Goal: Information Seeking & Learning: Learn about a topic

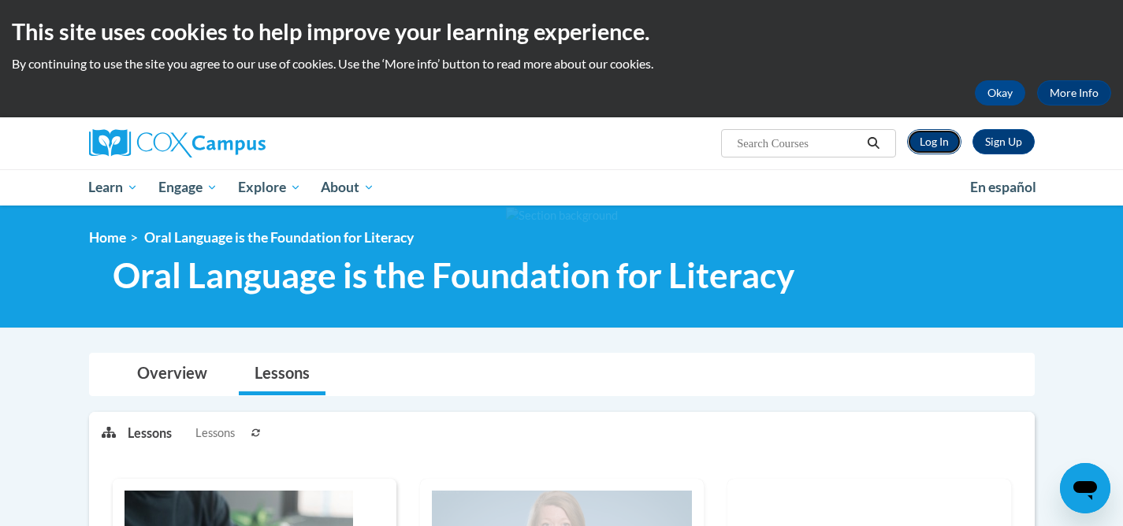
click at [936, 143] on link "Log In" at bounding box center [934, 141] width 54 height 25
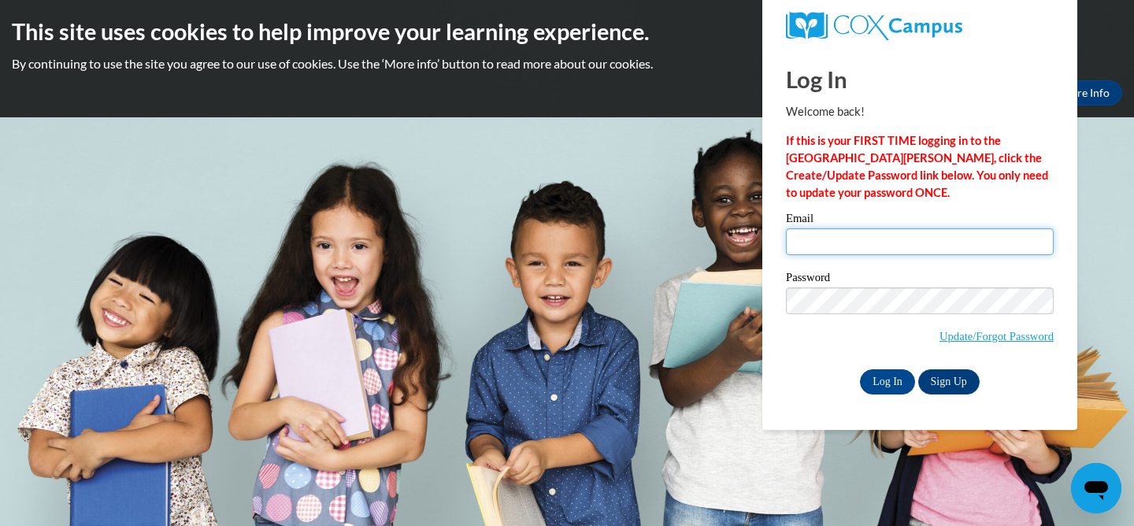
click at [856, 243] on input "Email" at bounding box center [920, 241] width 268 height 27
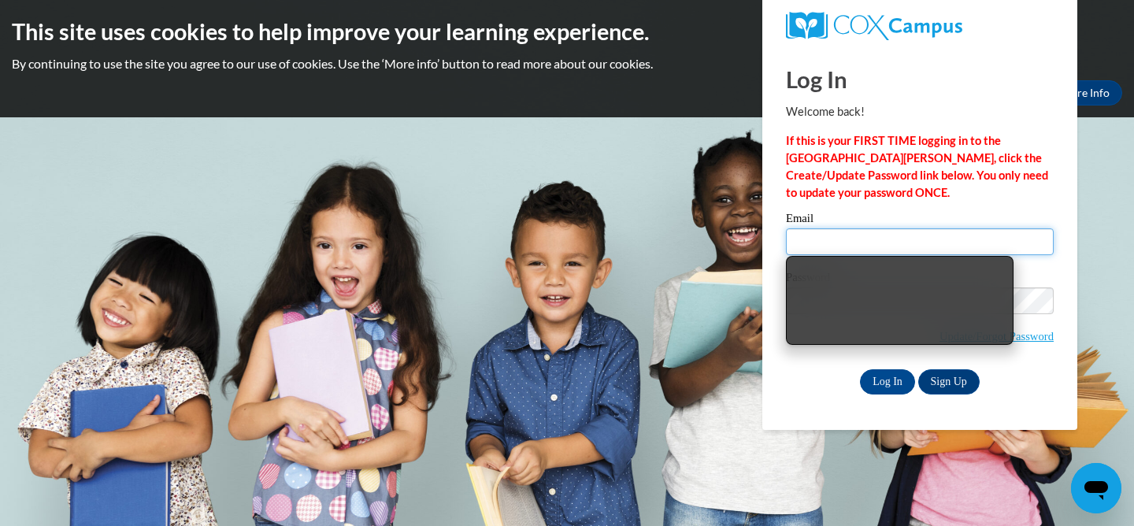
type input "irishv@uwplatt.edu"
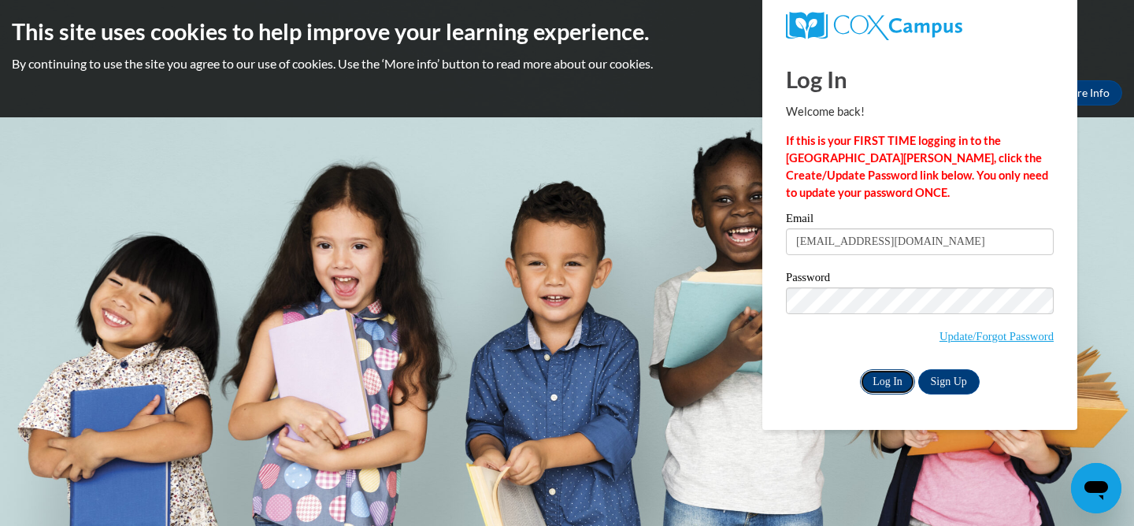
click at [898, 376] on input "Log In" at bounding box center [887, 381] width 55 height 25
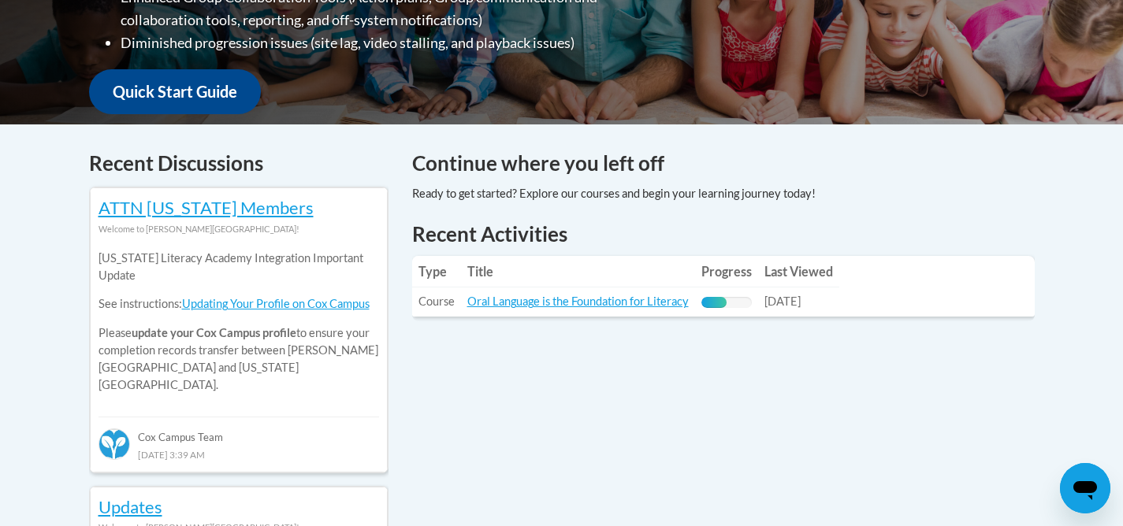
scroll to position [569, 0]
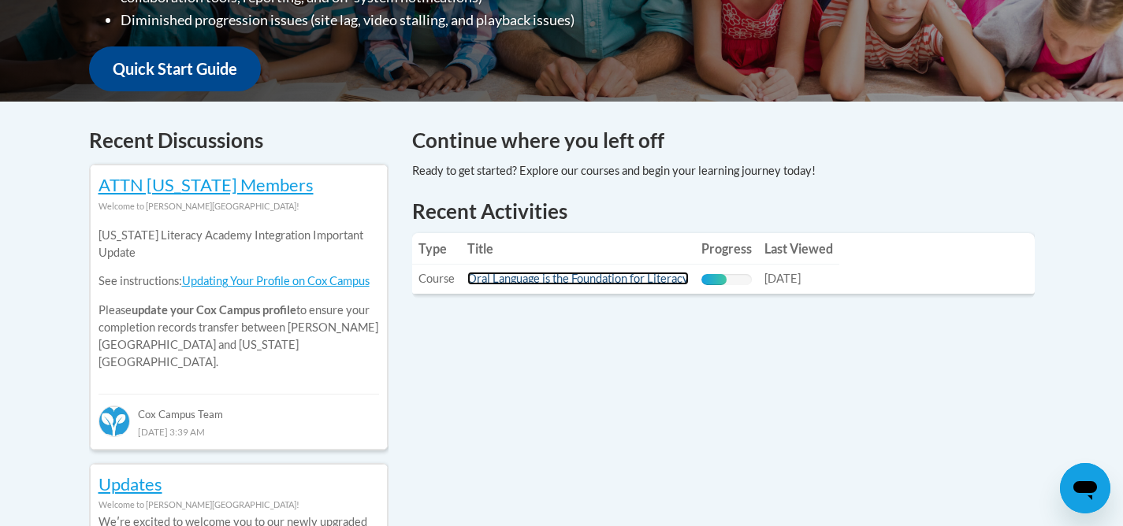
click at [657, 275] on link "Oral Language is the Foundation for Literacy" at bounding box center [577, 278] width 221 height 13
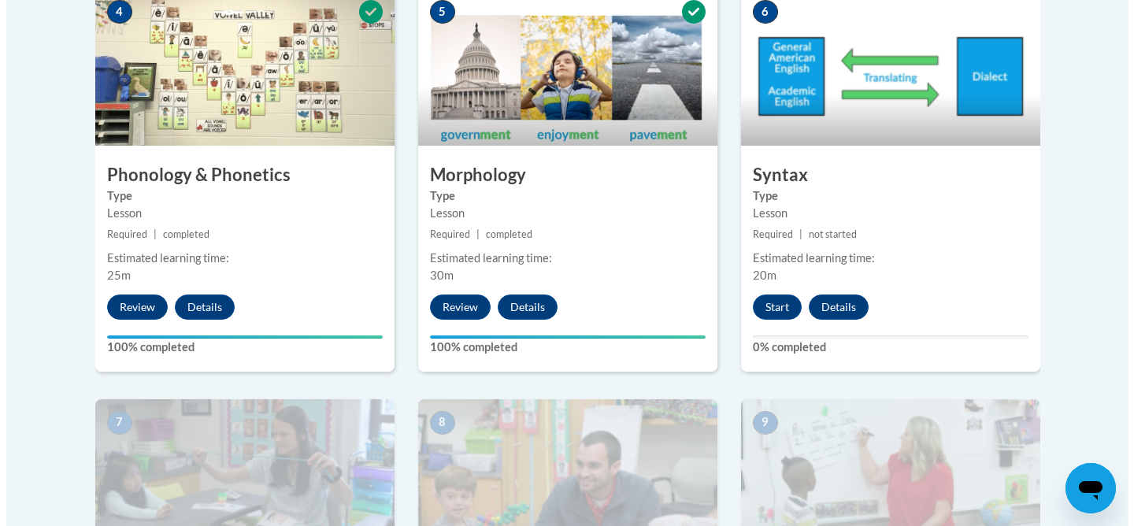
scroll to position [1002, 0]
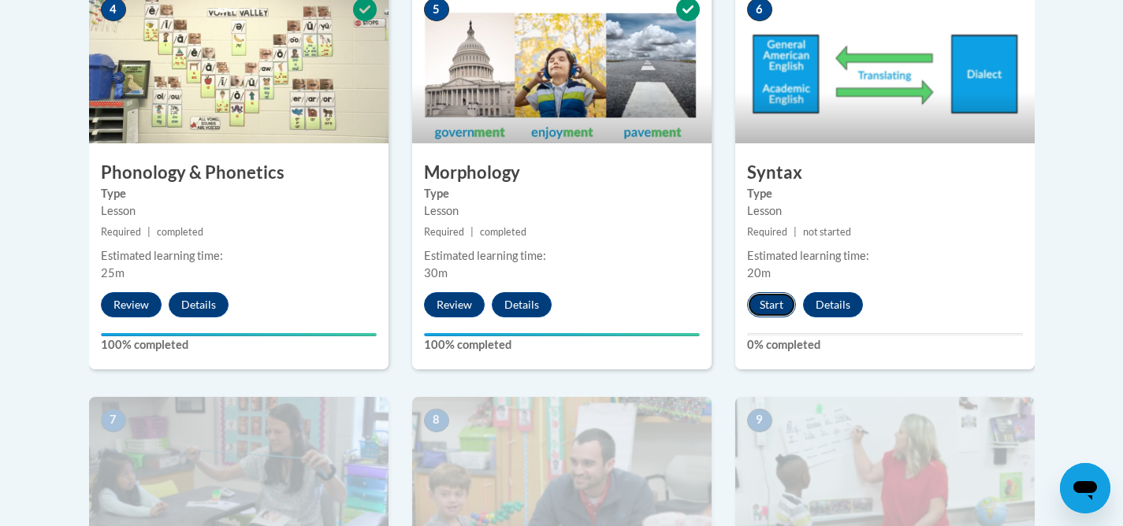
click at [765, 303] on button "Start" at bounding box center [771, 304] width 49 height 25
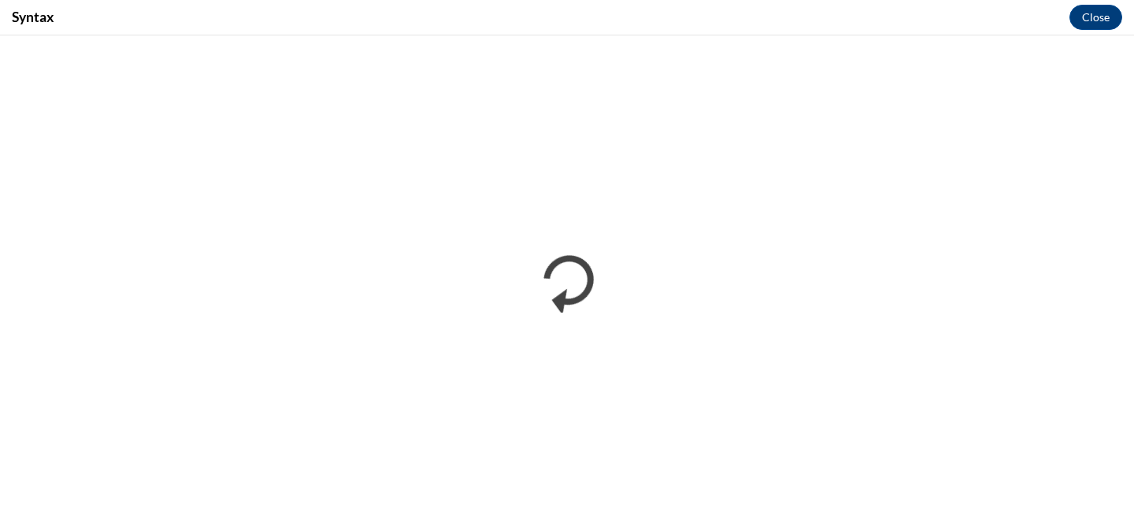
scroll to position [0, 0]
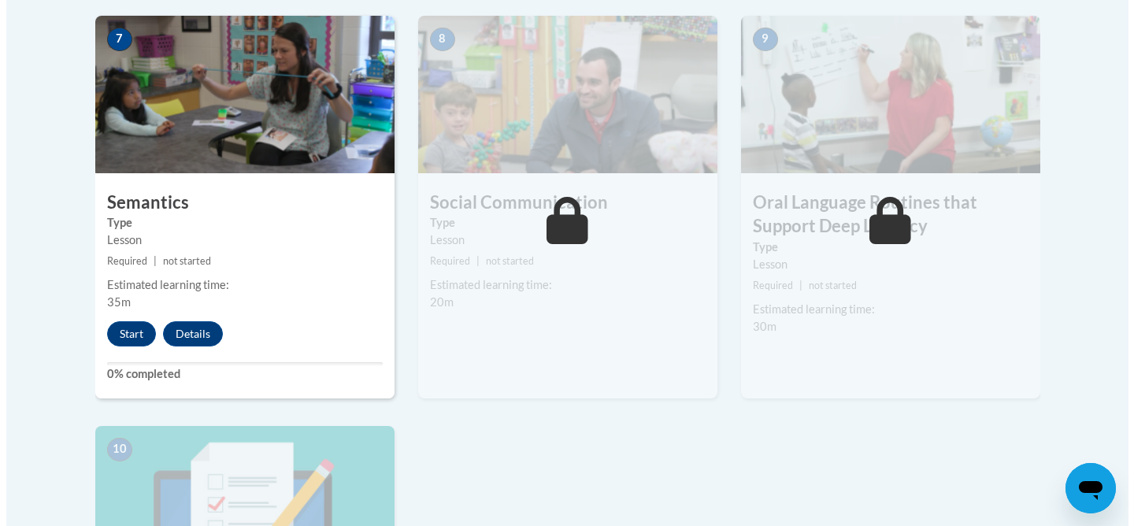
scroll to position [1366, 0]
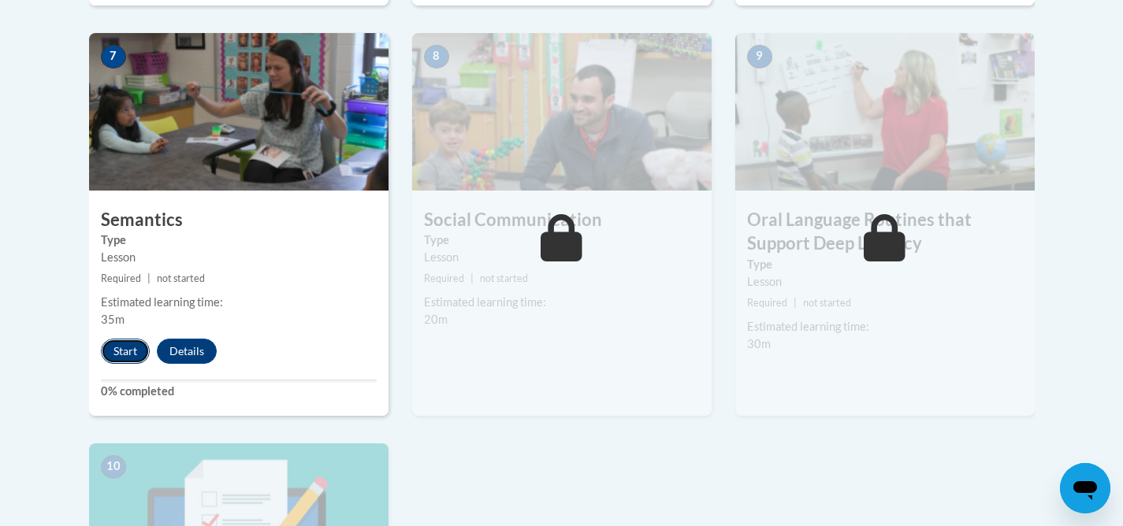
click at [132, 347] on button "Start" at bounding box center [125, 351] width 49 height 25
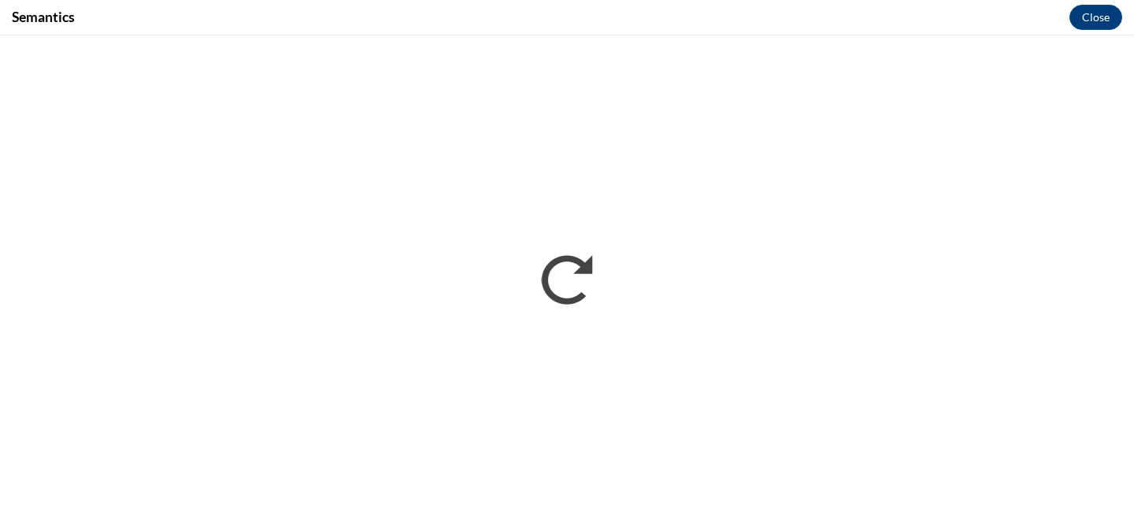
scroll to position [0, 0]
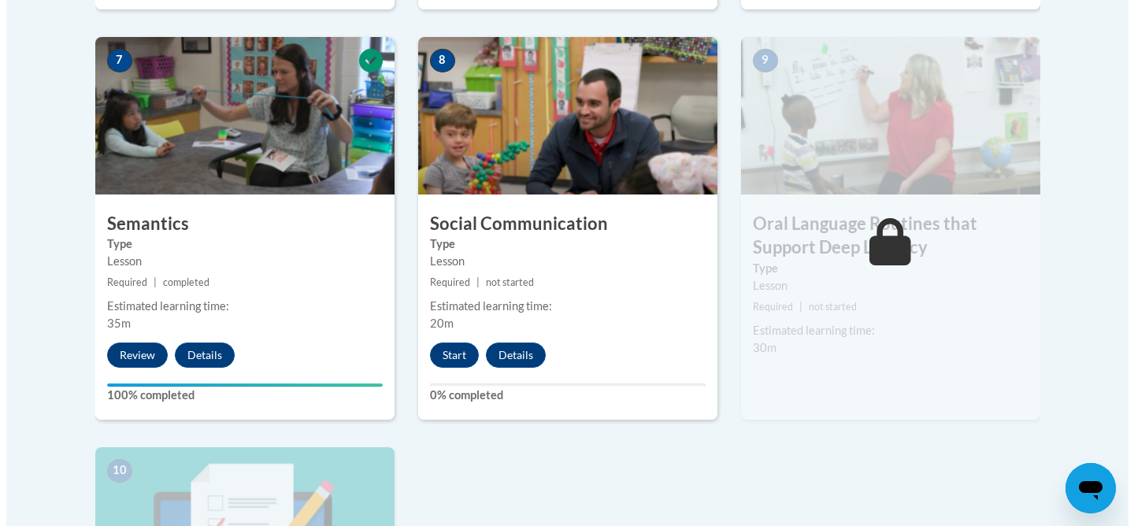
scroll to position [1374, 0]
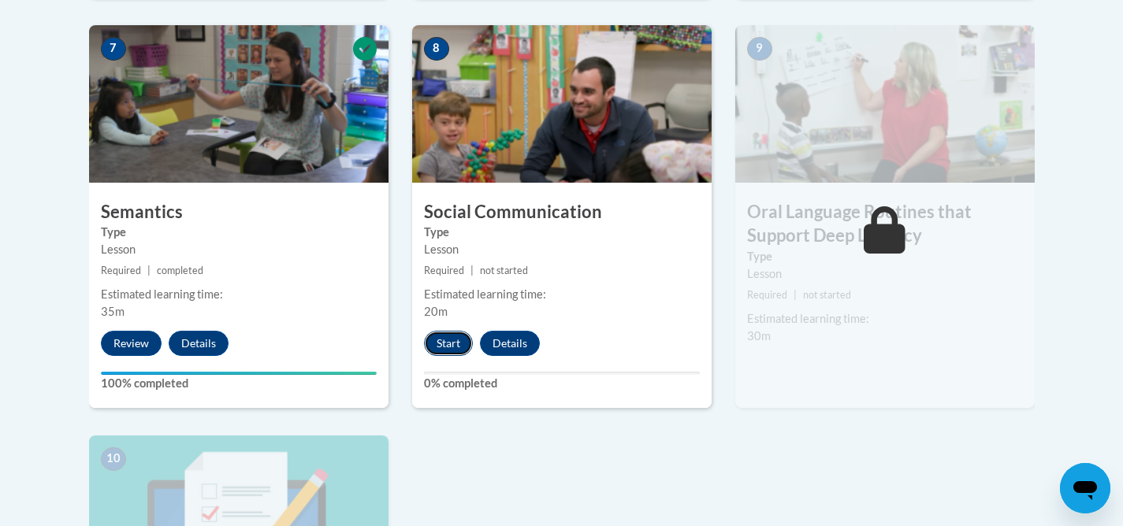
click at [440, 350] on button "Start" at bounding box center [448, 343] width 49 height 25
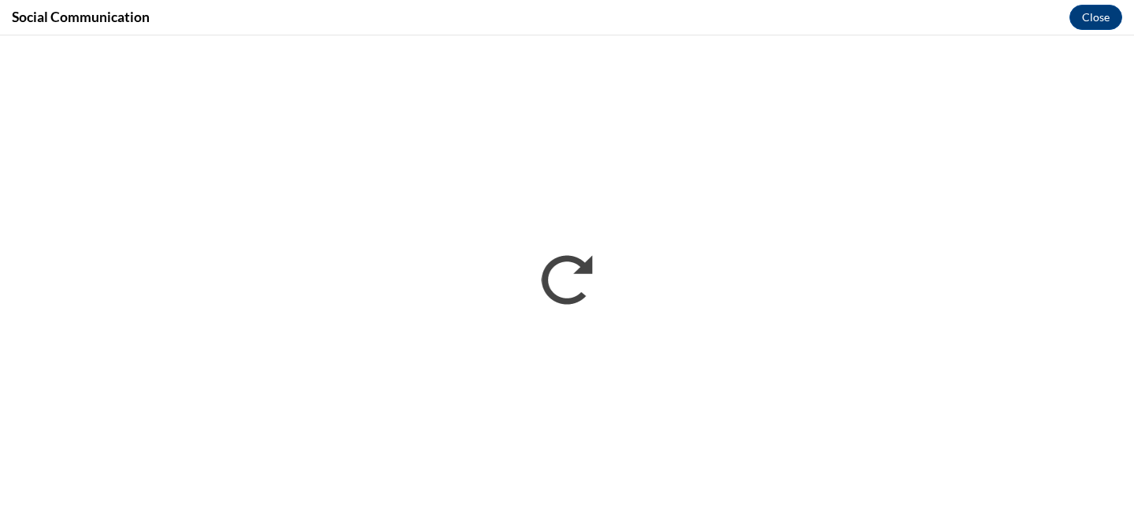
scroll to position [0, 0]
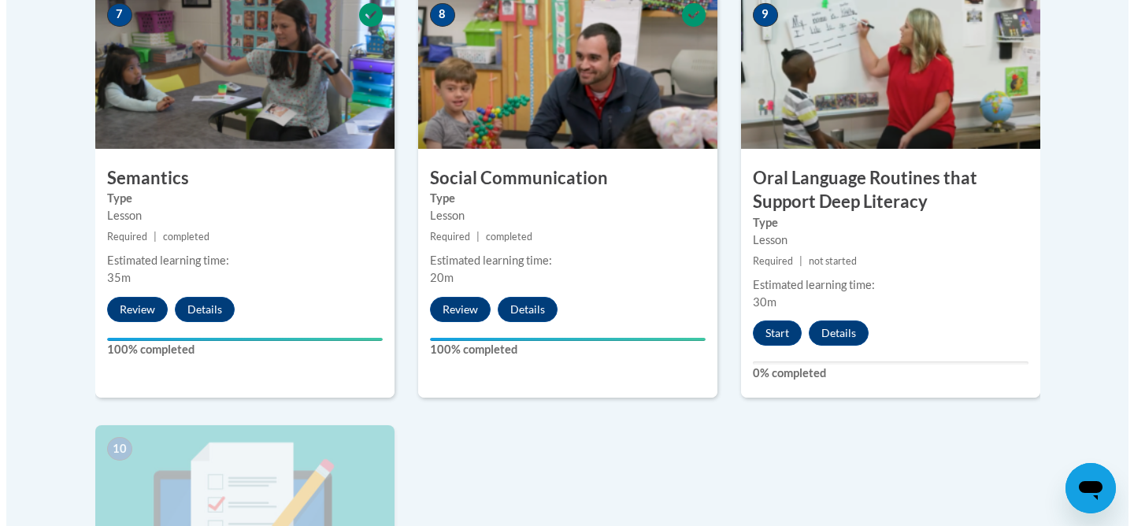
scroll to position [1385, 0]
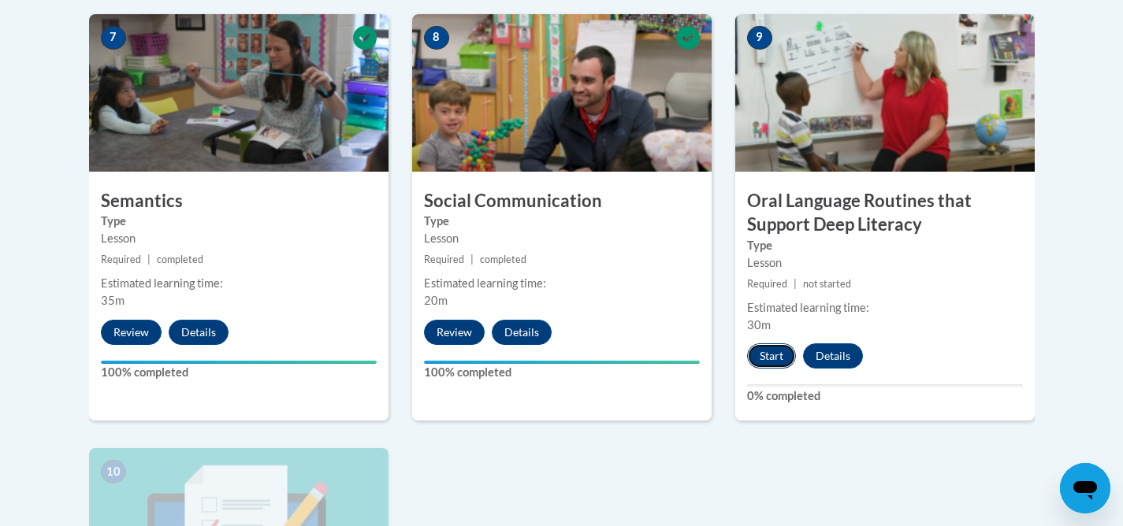
click at [767, 355] on button "Start" at bounding box center [771, 355] width 49 height 25
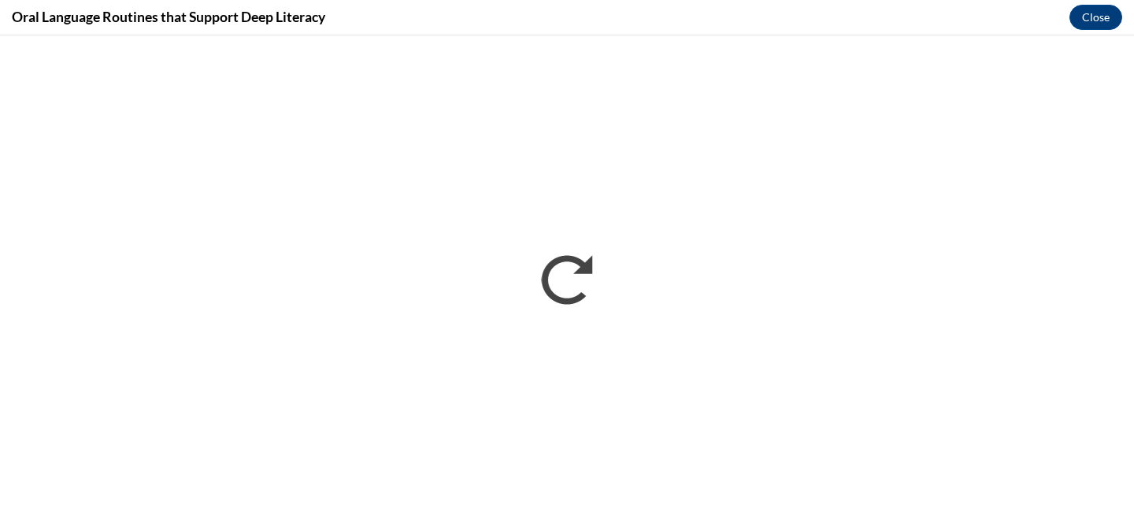
scroll to position [0, 0]
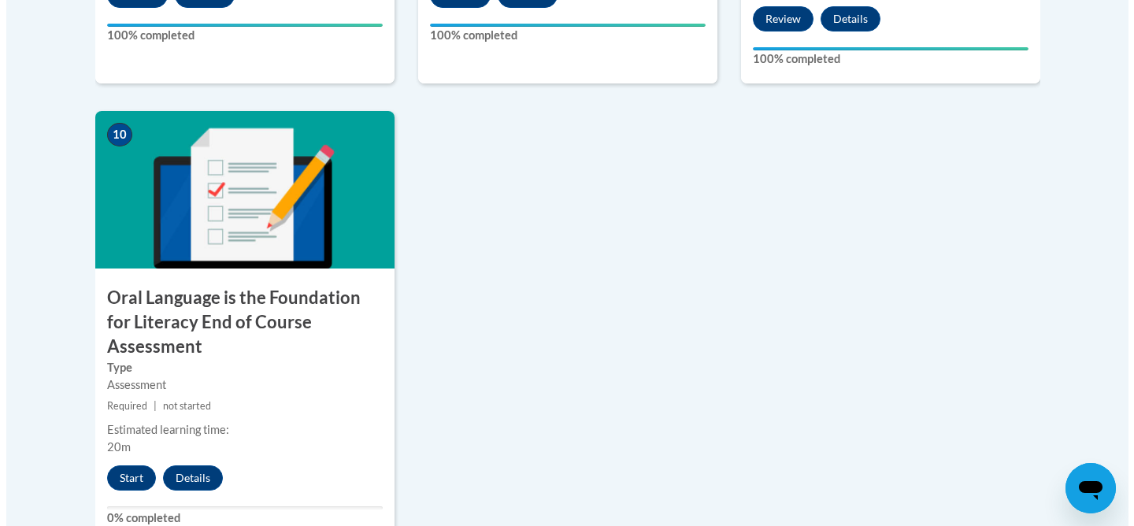
scroll to position [1728, 0]
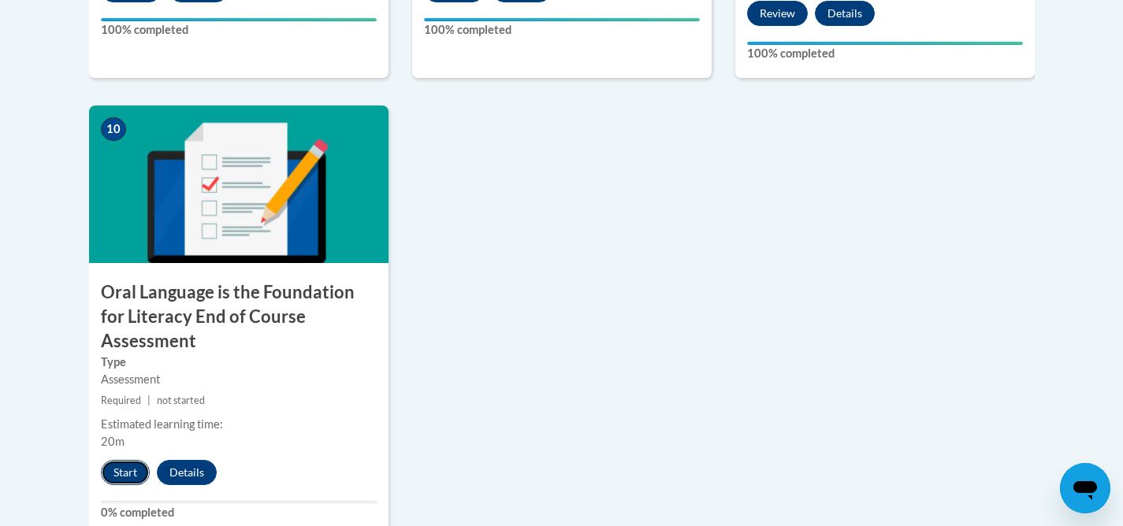
click at [117, 460] on button "Start" at bounding box center [125, 472] width 49 height 25
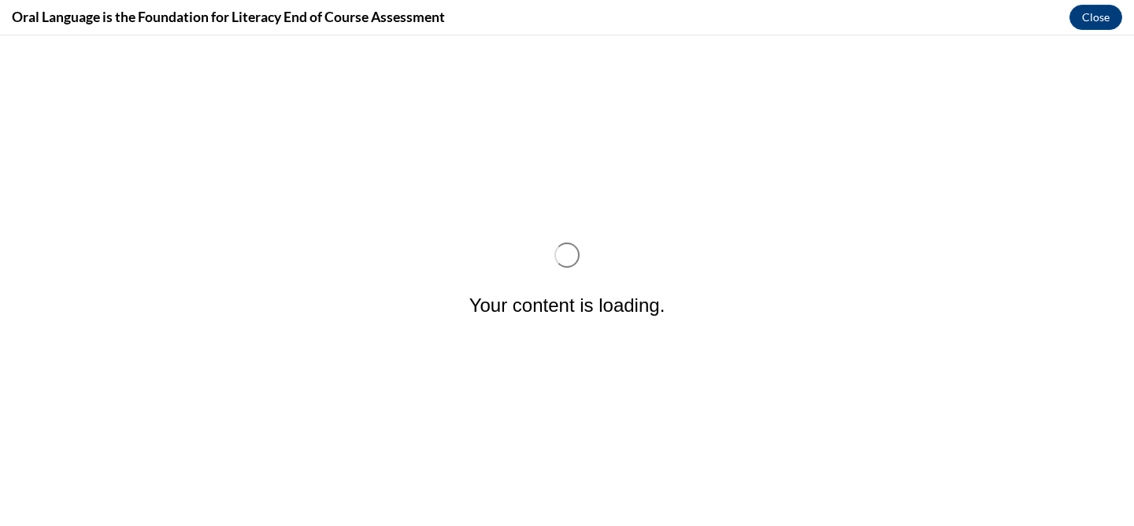
scroll to position [0, 0]
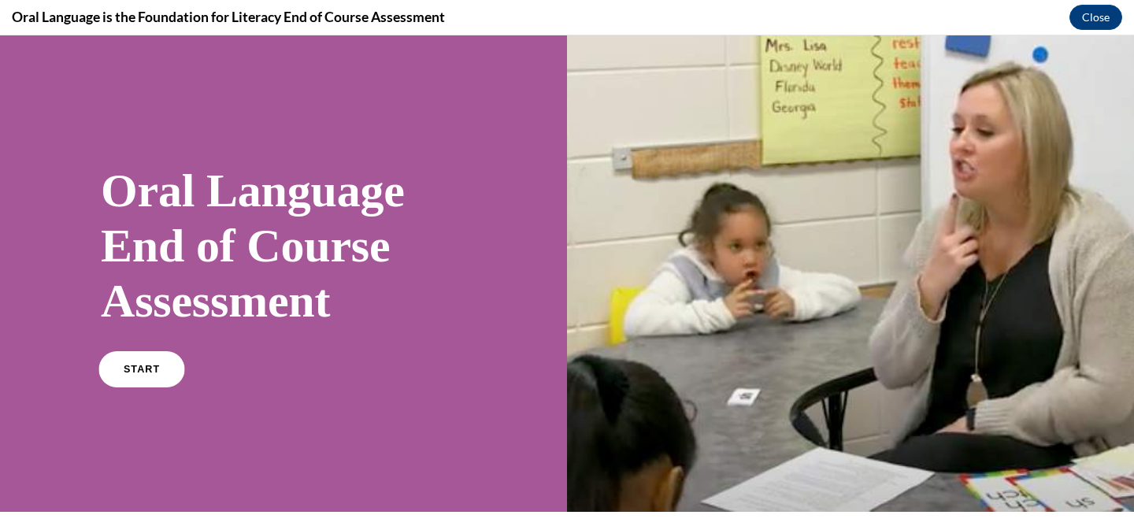
click at [126, 369] on span "START" at bounding box center [142, 370] width 36 height 12
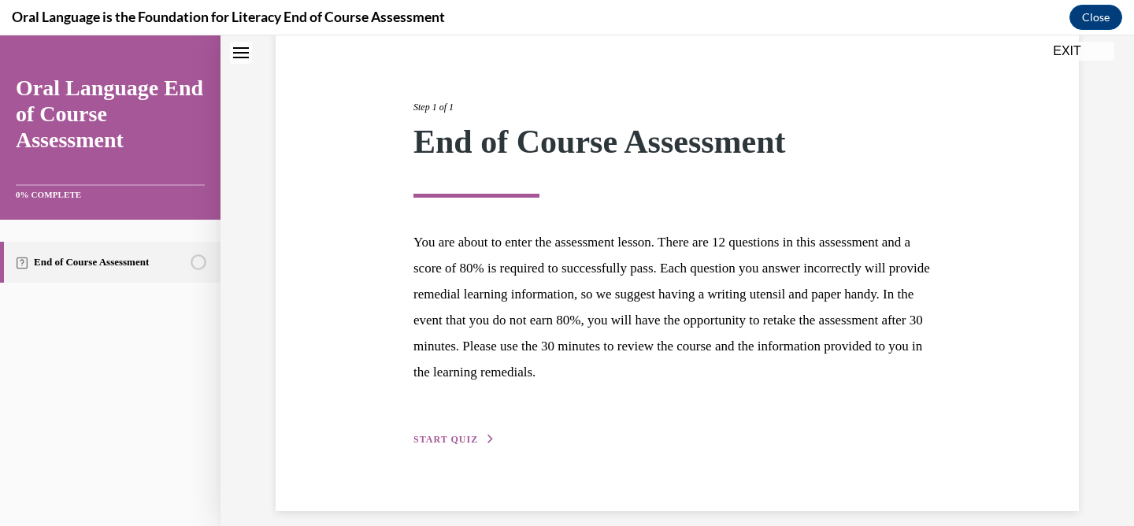
scroll to position [156, 0]
click at [454, 433] on span "START QUIZ" at bounding box center [446, 438] width 65 height 11
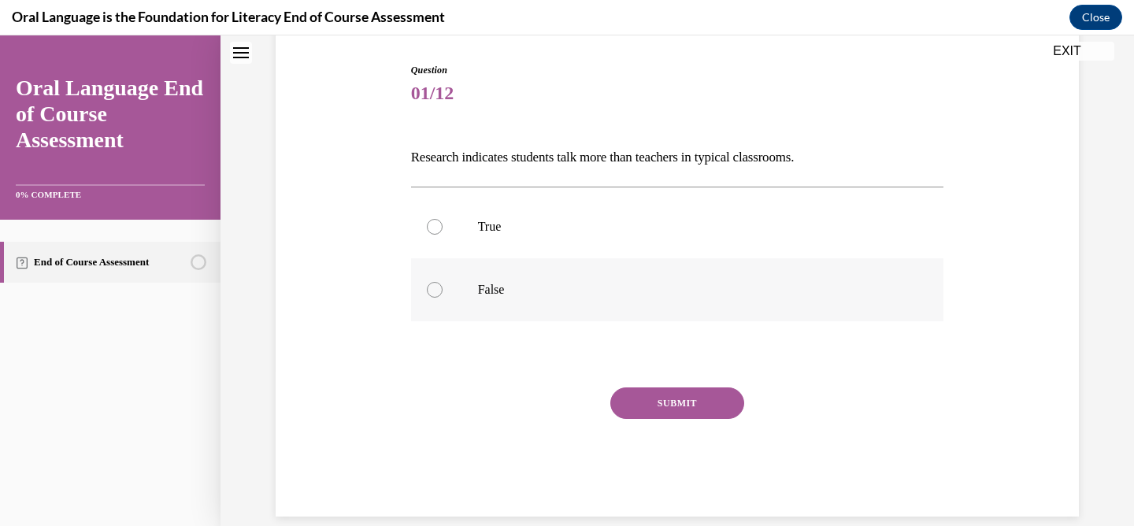
click at [618, 301] on label "False" at bounding box center [677, 289] width 533 height 63
click at [443, 298] on input "False" at bounding box center [435, 290] width 16 height 16
radio input "true"
click at [669, 403] on button "SUBMIT" at bounding box center [678, 404] width 134 height 32
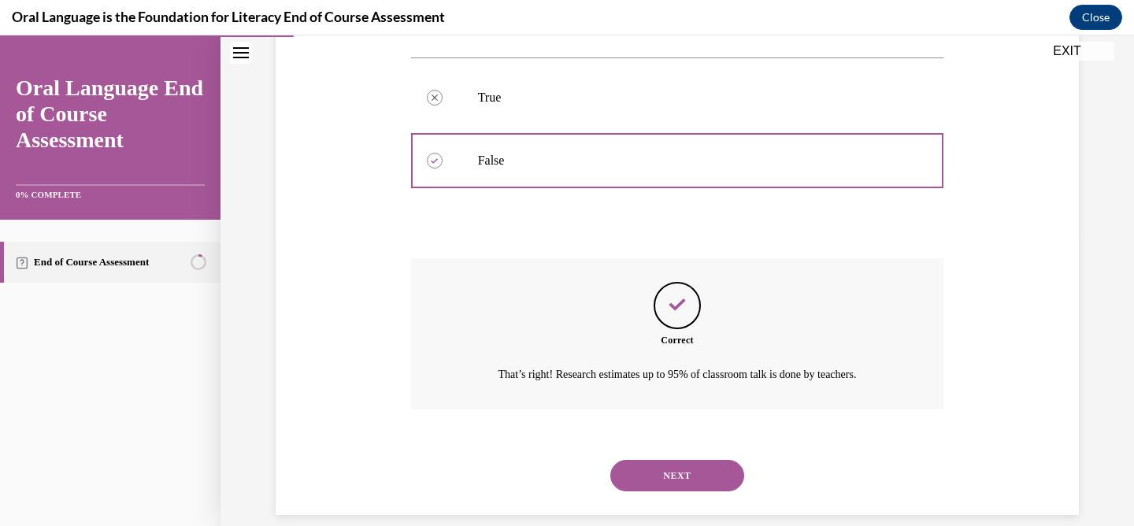
scroll to position [306, 0]
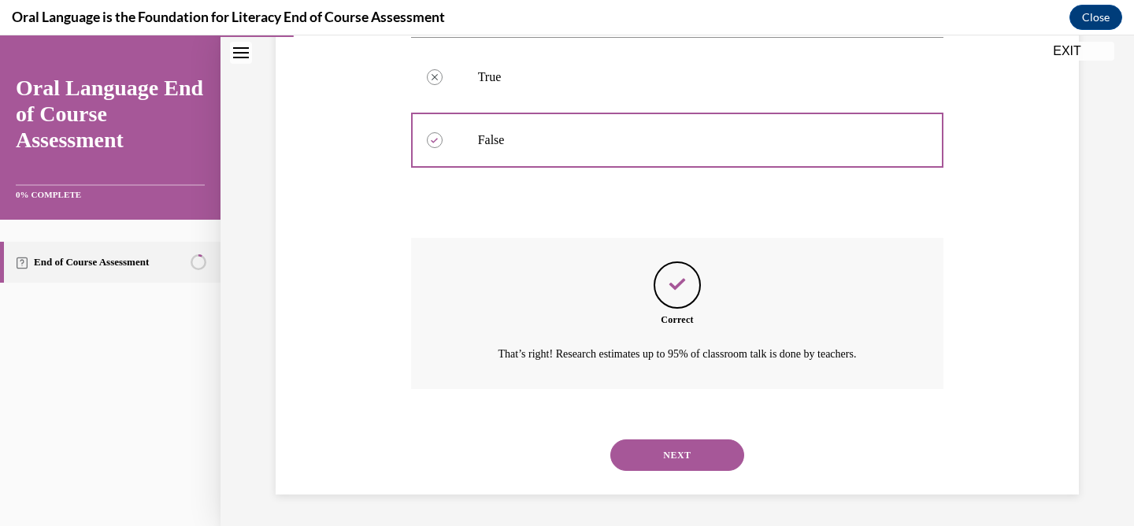
click at [660, 455] on button "NEXT" at bounding box center [678, 456] width 134 height 32
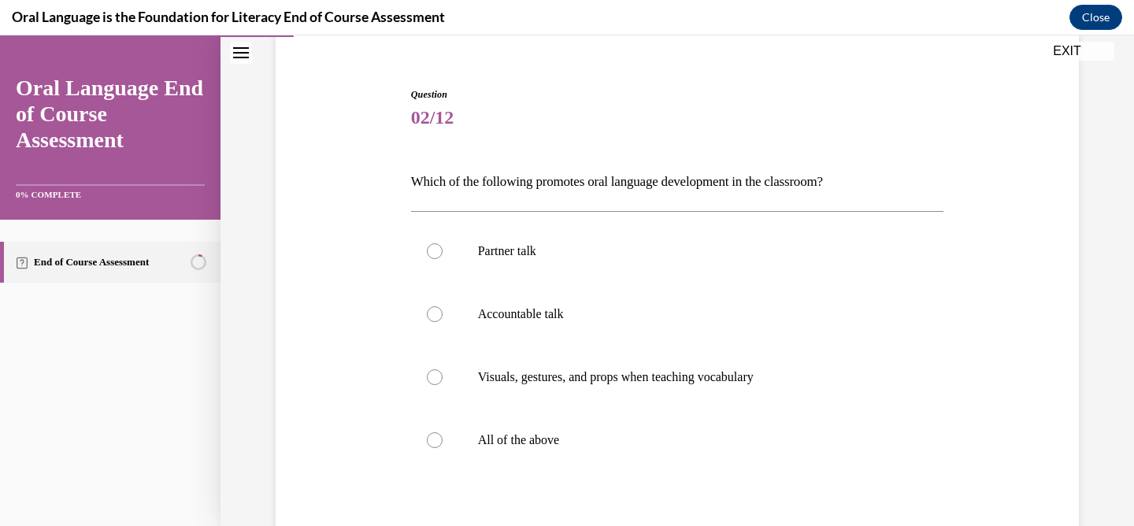
scroll to position [132, 0]
click at [501, 438] on p "All of the above" at bounding box center [691, 440] width 427 height 16
click at [443, 438] on input "All of the above" at bounding box center [435, 440] width 16 height 16
radio input "true"
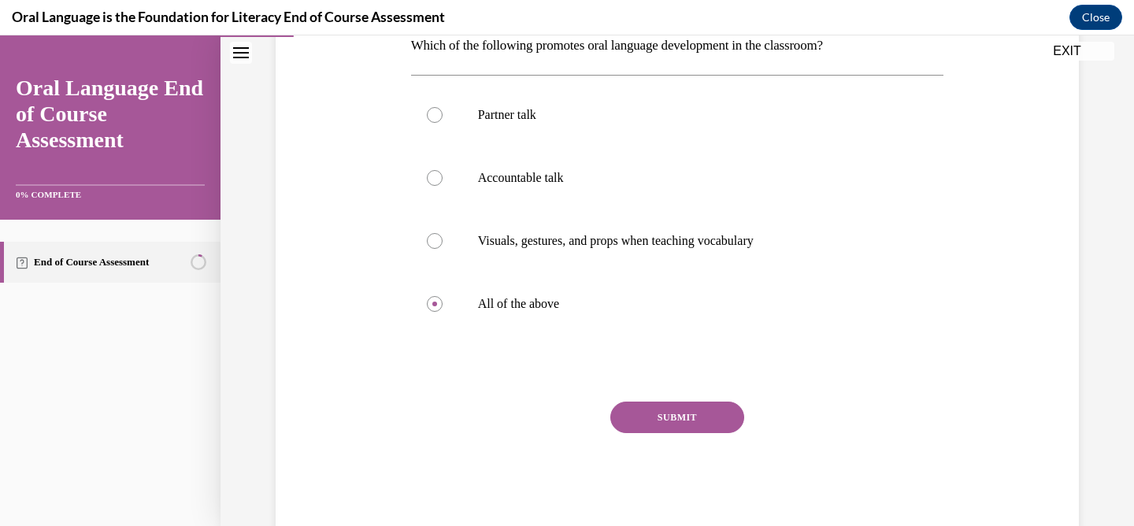
scroll to position [271, 0]
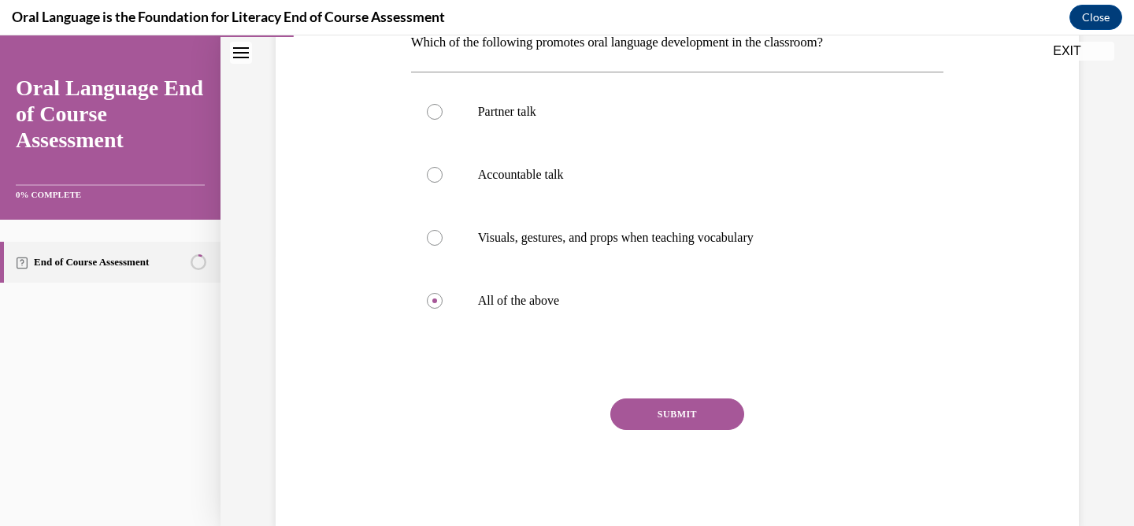
click at [688, 408] on button "SUBMIT" at bounding box center [678, 415] width 134 height 32
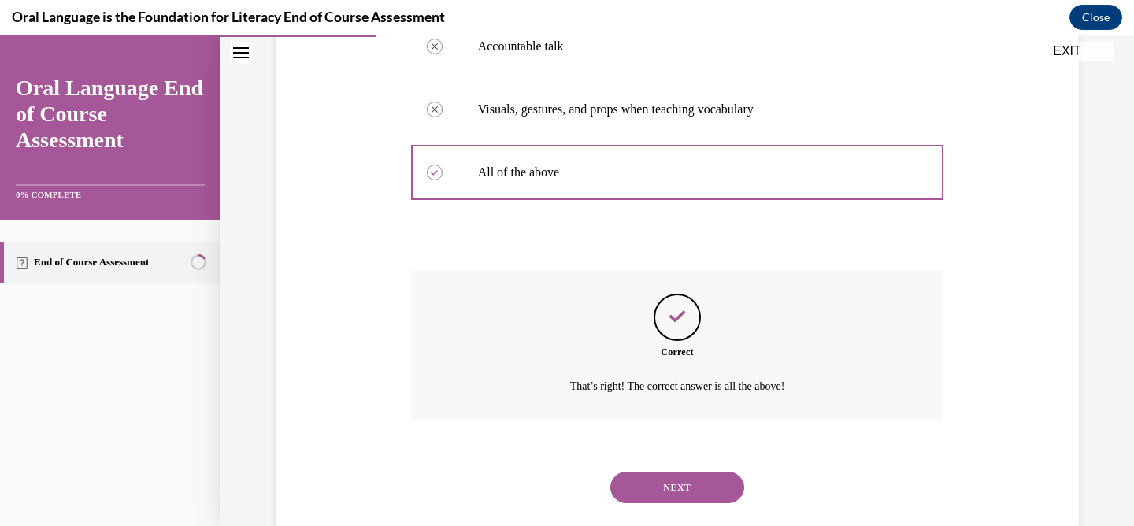
scroll to position [432, 0]
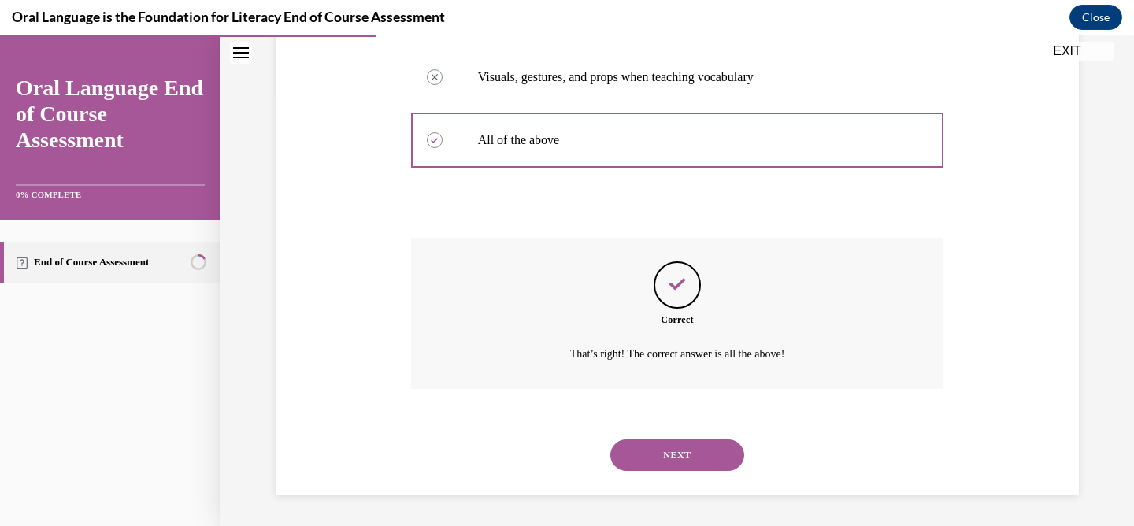
click at [698, 448] on button "NEXT" at bounding box center [678, 456] width 134 height 32
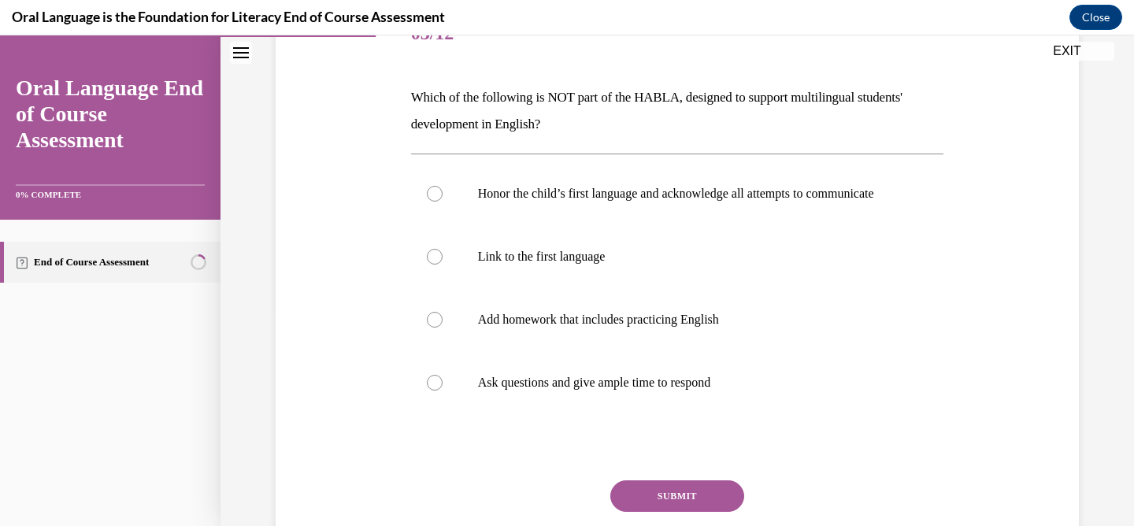
scroll to position [231, 0]
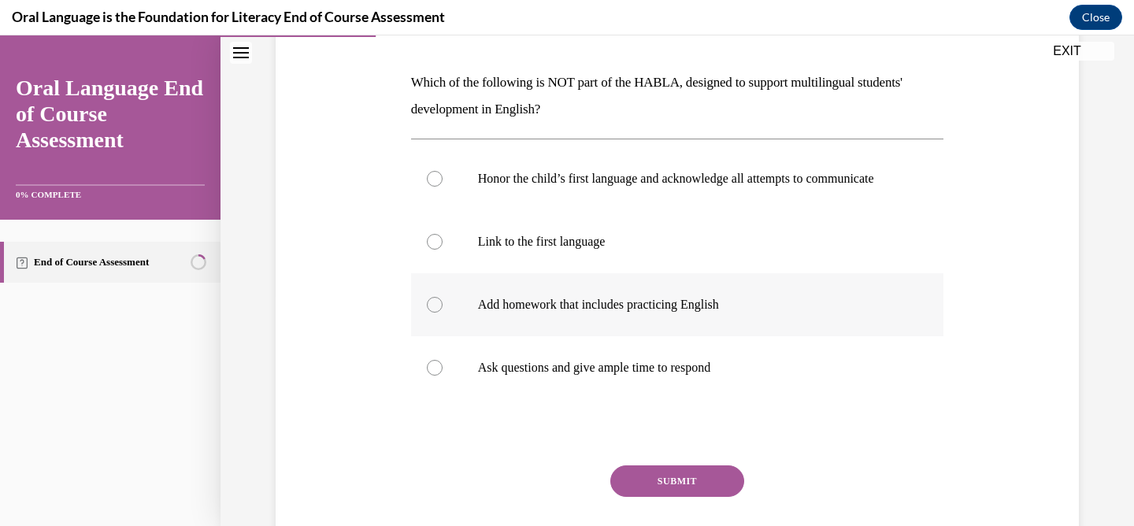
click at [429, 313] on div at bounding box center [435, 305] width 16 height 16
click at [429, 313] on input "Add homework that includes practicing English" at bounding box center [435, 305] width 16 height 16
radio input "true"
click at [637, 488] on button "SUBMIT" at bounding box center [678, 482] width 134 height 32
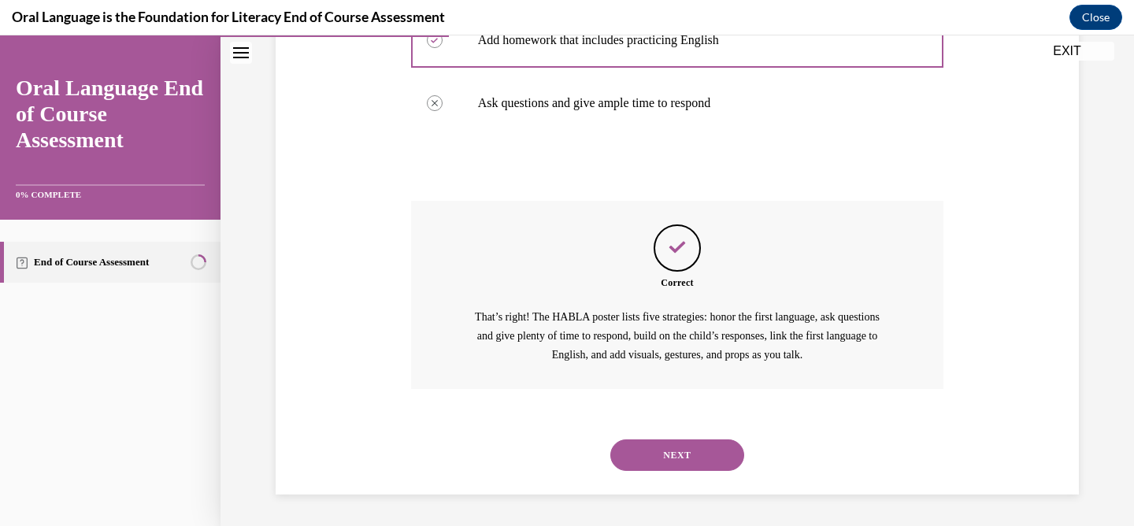
scroll to position [511, 0]
click at [661, 447] on button "NEXT" at bounding box center [678, 456] width 134 height 32
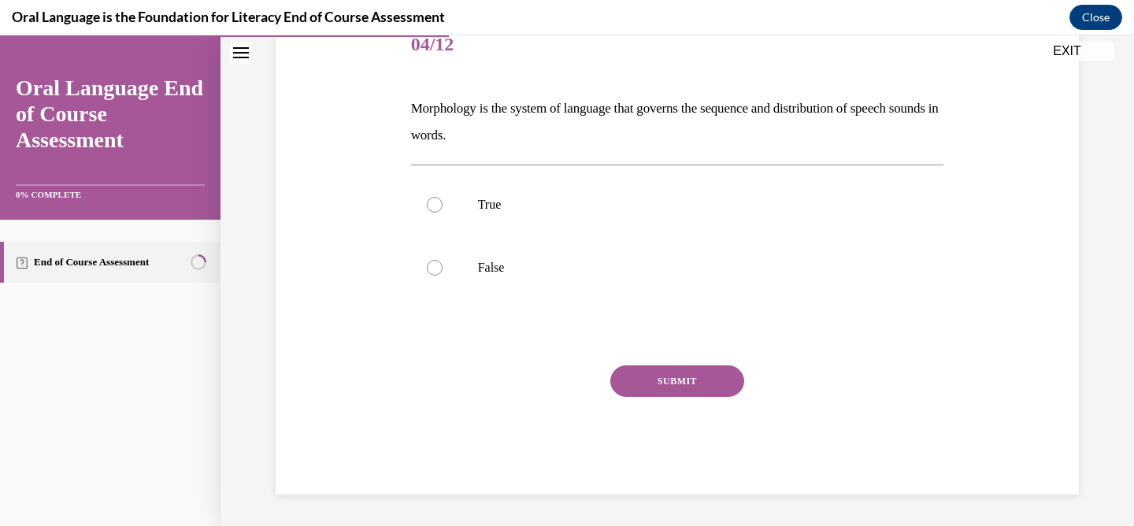
scroll to position [175, 0]
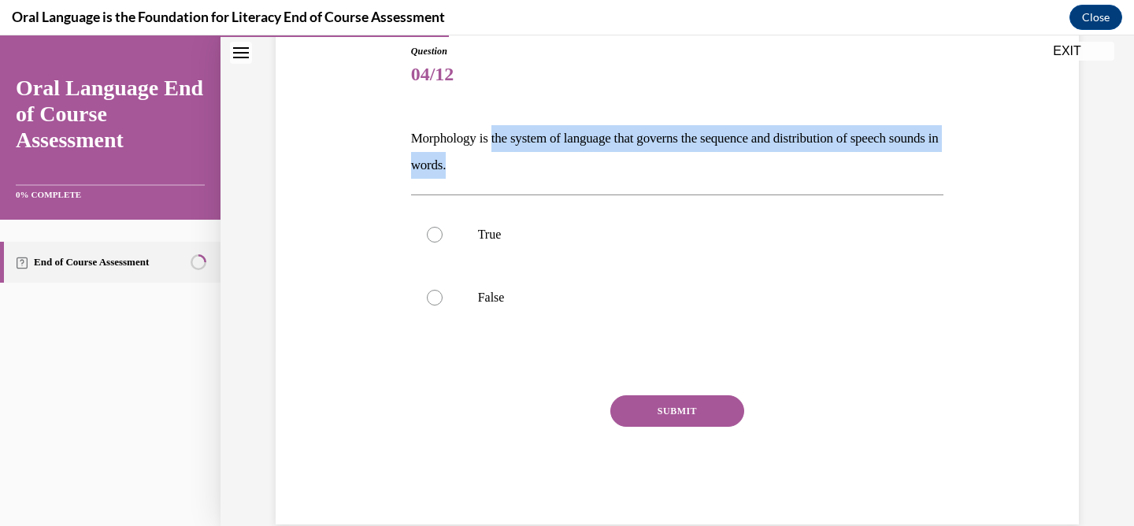
drag, startPoint x: 490, startPoint y: 139, endPoint x: 502, endPoint y: 167, distance: 30.7
click at [502, 167] on p "Morphology is the system of language that governs the sequence and distribution…" at bounding box center [677, 152] width 533 height 54
copy p "the system of language that governs the sequence and distribution of speech sou…"
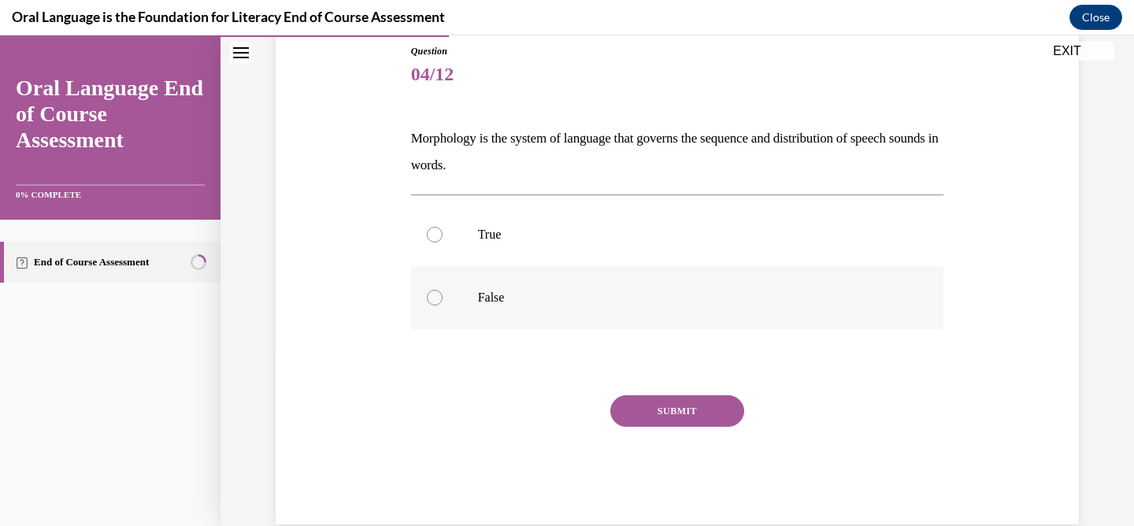
click at [431, 299] on div at bounding box center [435, 298] width 16 height 16
click at [431, 299] on input "False" at bounding box center [435, 298] width 16 height 16
radio input "true"
click at [629, 413] on button "SUBMIT" at bounding box center [678, 411] width 134 height 32
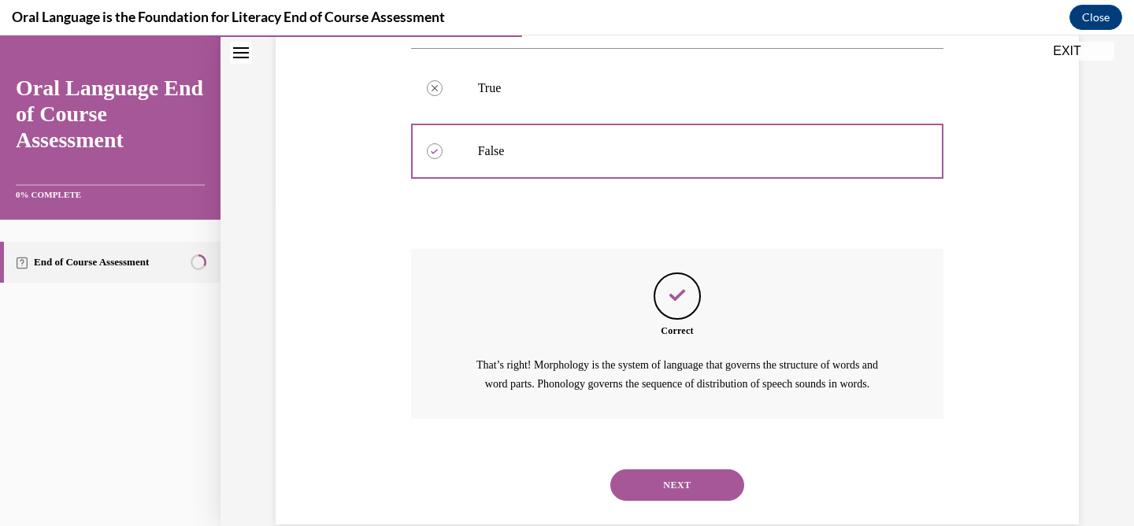
scroll to position [369, 0]
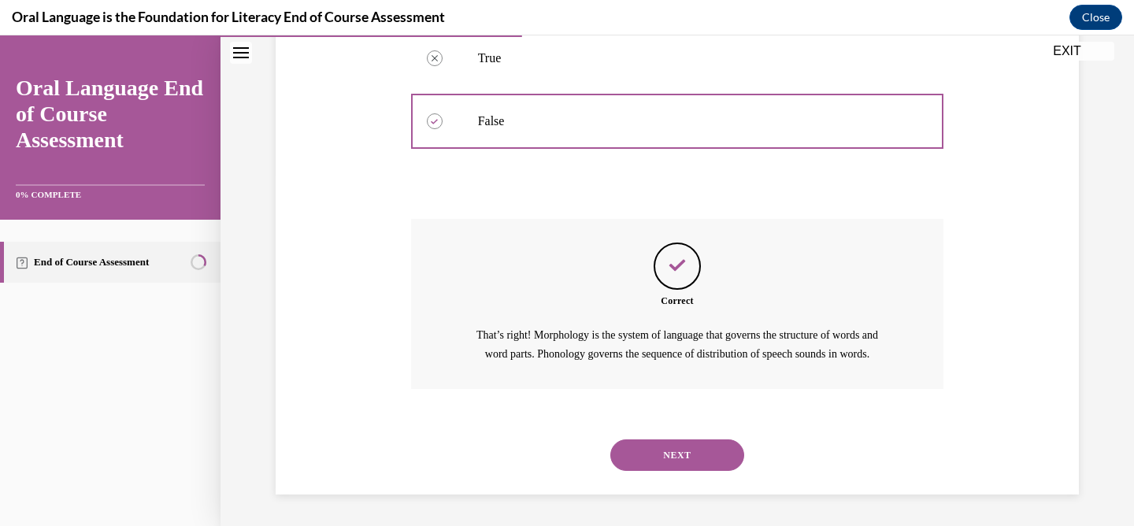
click at [659, 453] on button "NEXT" at bounding box center [678, 456] width 134 height 32
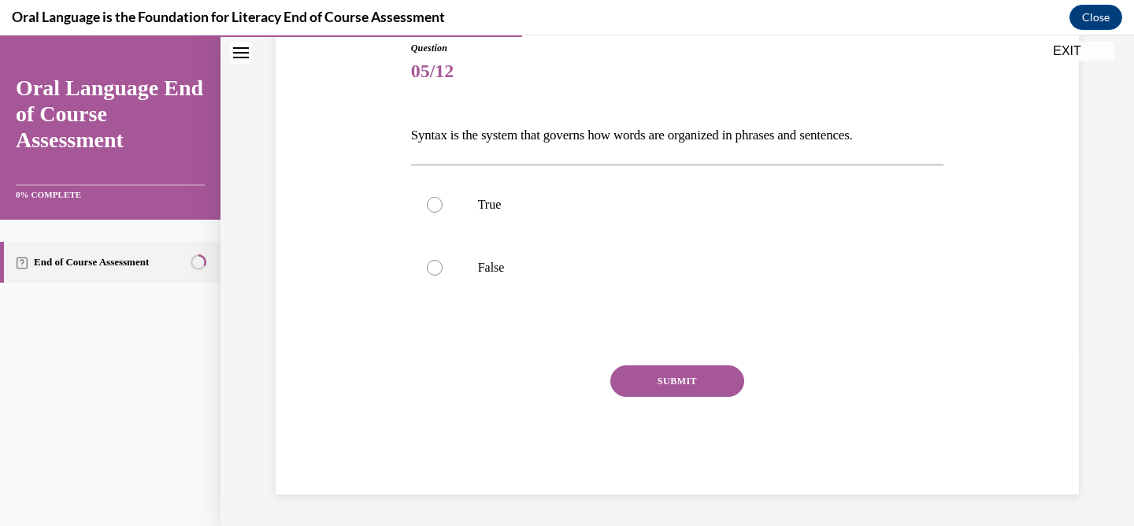
scroll to position [174, 0]
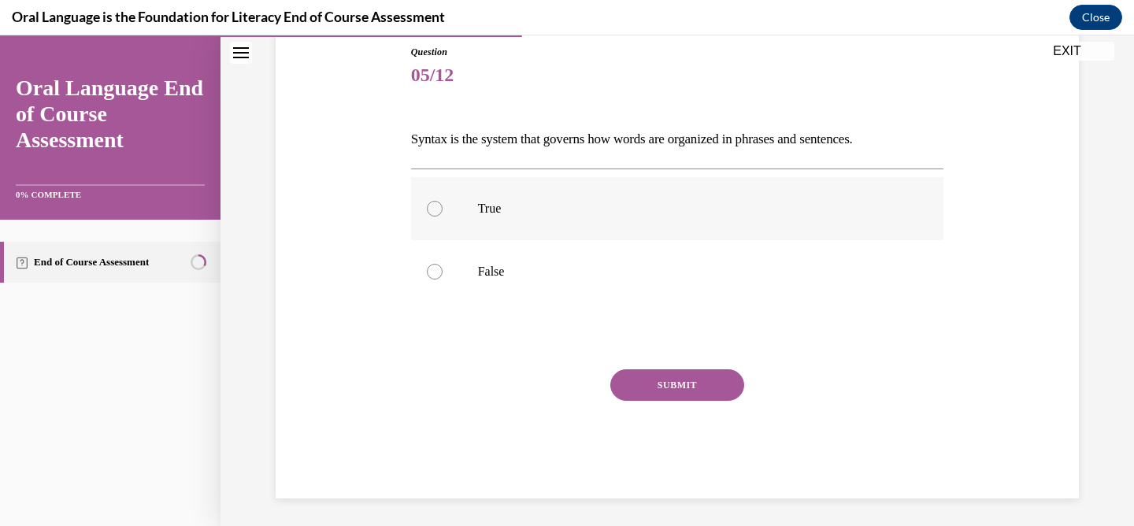
click at [503, 210] on p "True" at bounding box center [691, 209] width 427 height 16
click at [443, 210] on input "True" at bounding box center [435, 209] width 16 height 16
radio input "true"
drag, startPoint x: 460, startPoint y: 143, endPoint x: 901, endPoint y: 143, distance: 441.2
click at [901, 143] on p "Syntax is the system that governs how words are organized in phrases and senten…" at bounding box center [677, 139] width 533 height 27
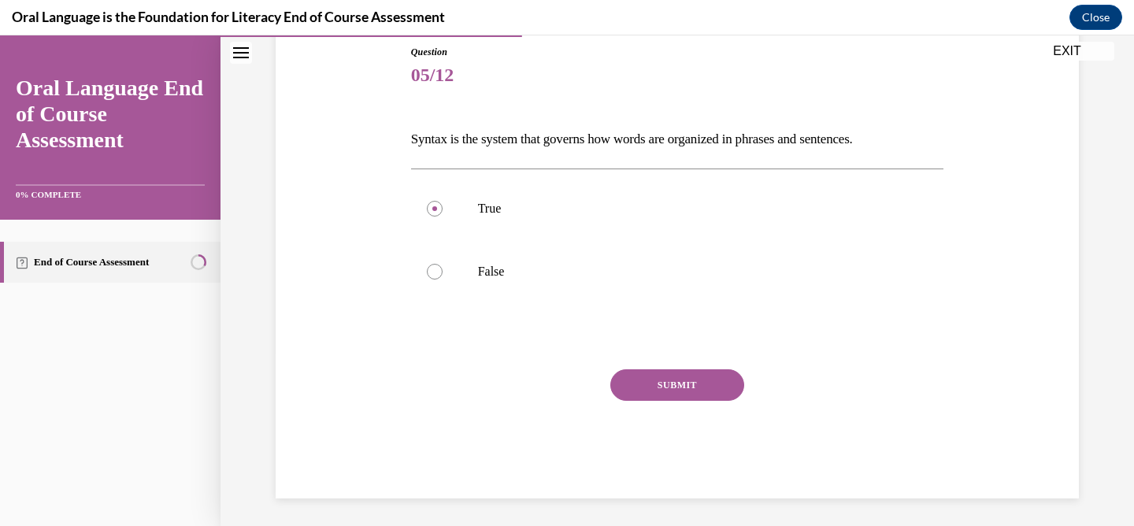
copy p "the system that governs how words are organized in phrases and sentences."
click at [669, 380] on button "SUBMIT" at bounding box center [678, 385] width 134 height 32
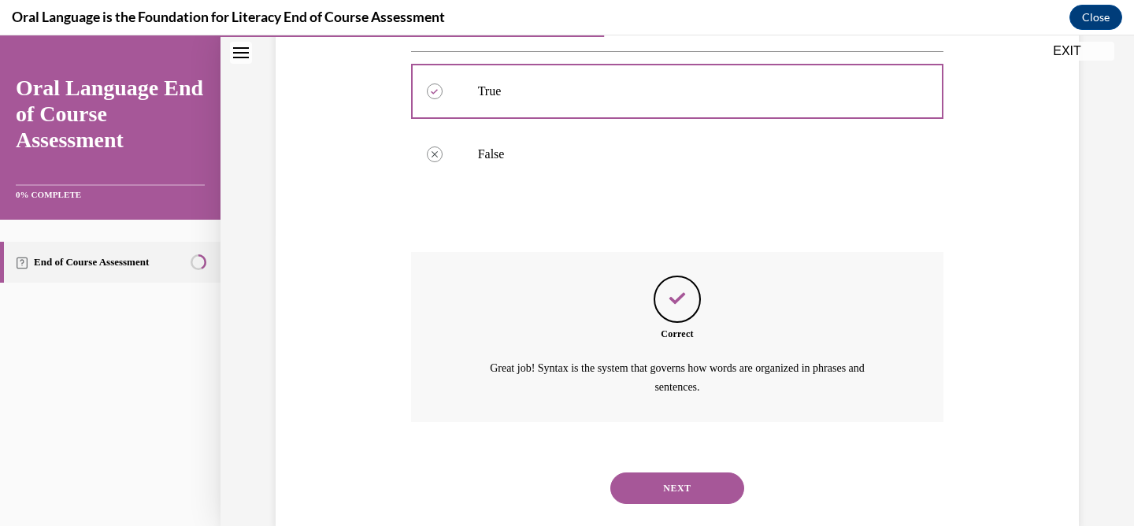
scroll to position [324, 0]
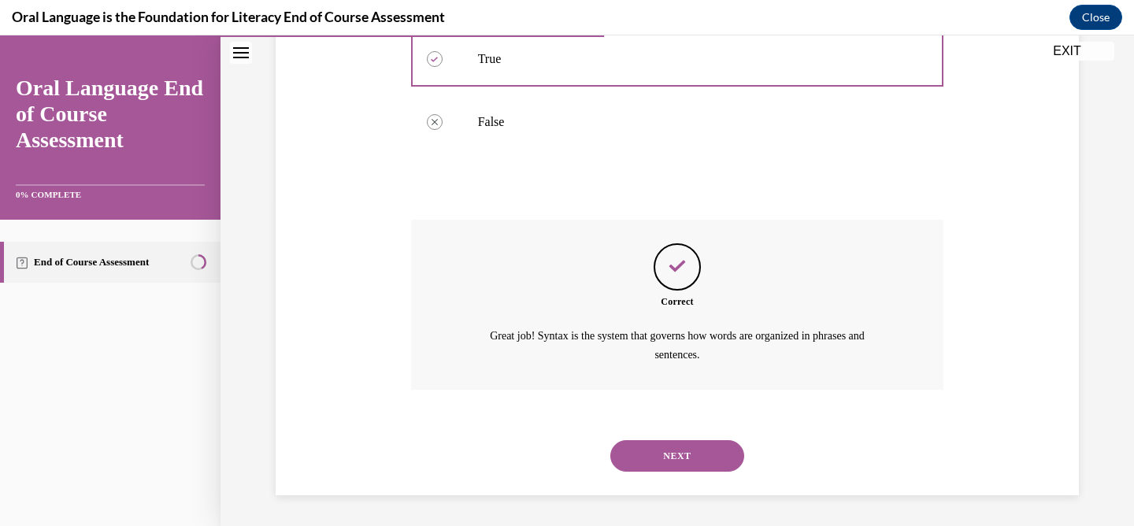
click at [629, 460] on button "NEXT" at bounding box center [678, 456] width 134 height 32
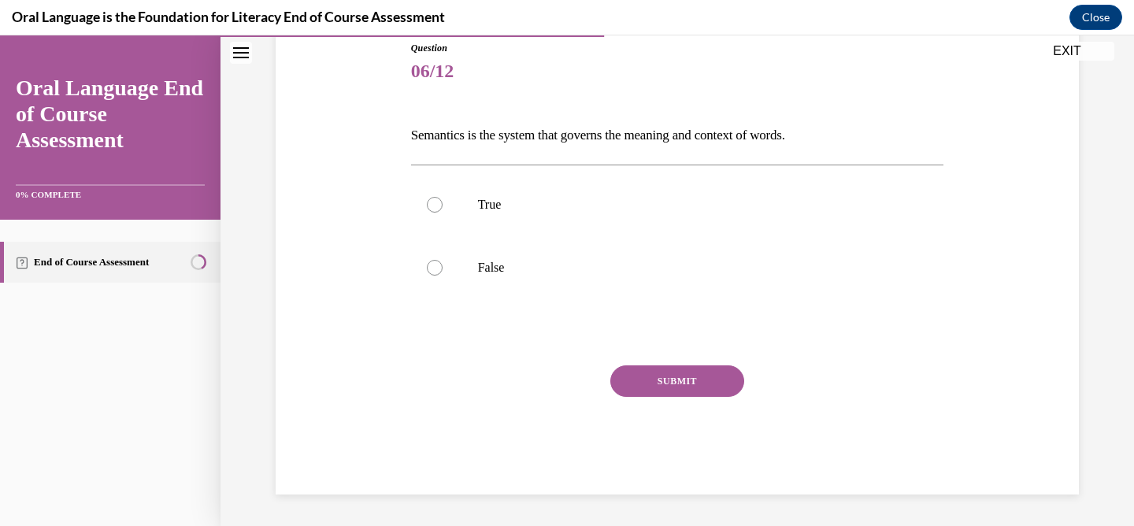
scroll to position [174, 0]
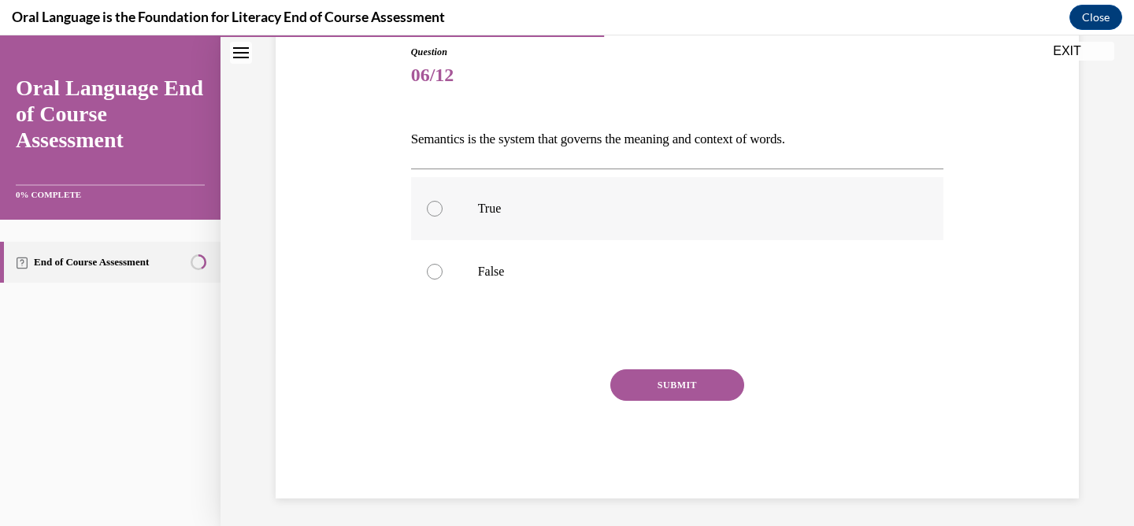
click at [427, 206] on div at bounding box center [435, 209] width 16 height 16
click at [427, 206] on input "True" at bounding box center [435, 209] width 16 height 16
radio input "true"
click at [654, 390] on button "SUBMIT" at bounding box center [678, 385] width 134 height 32
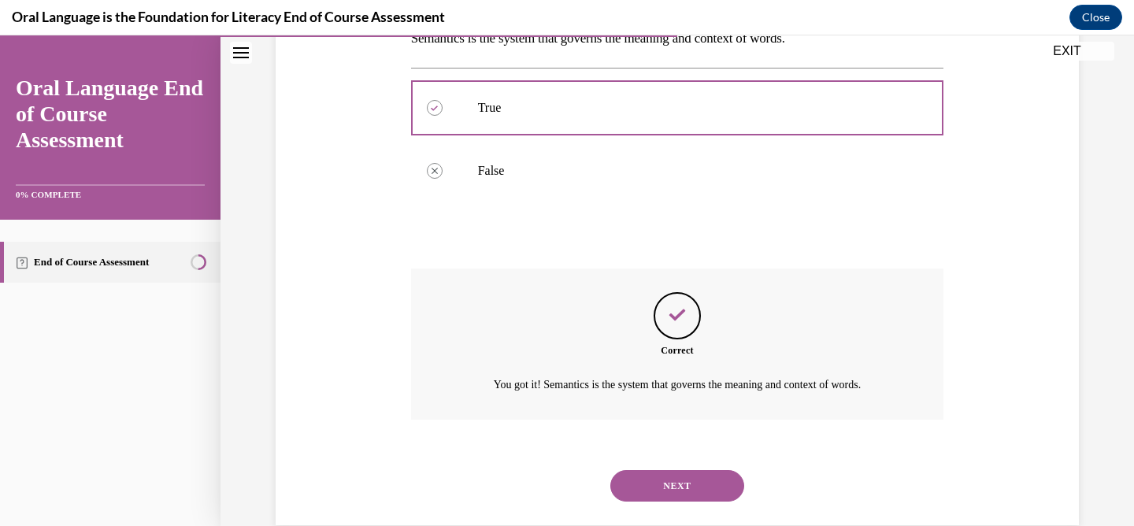
scroll to position [306, 0]
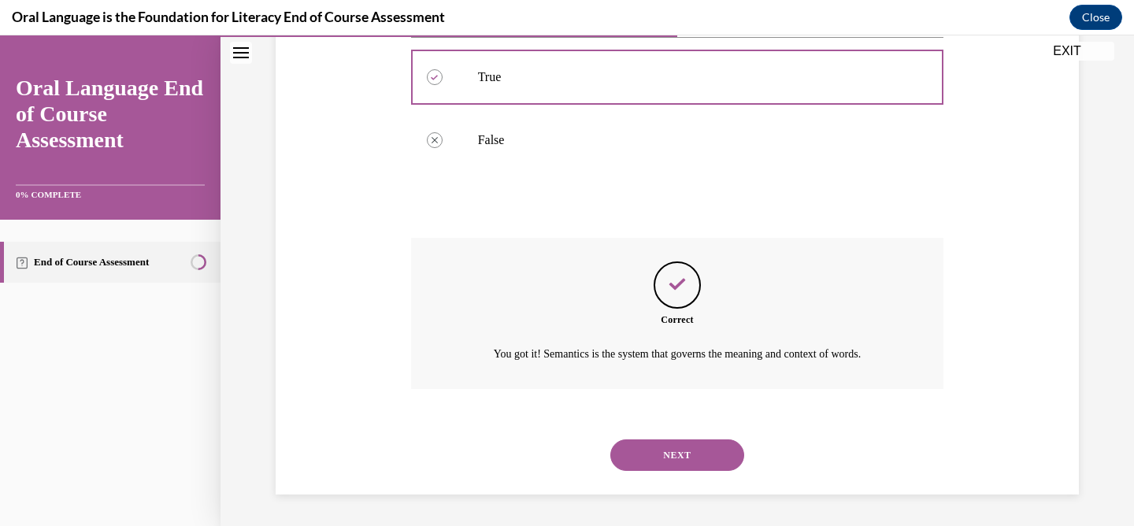
click at [648, 455] on button "NEXT" at bounding box center [678, 456] width 134 height 32
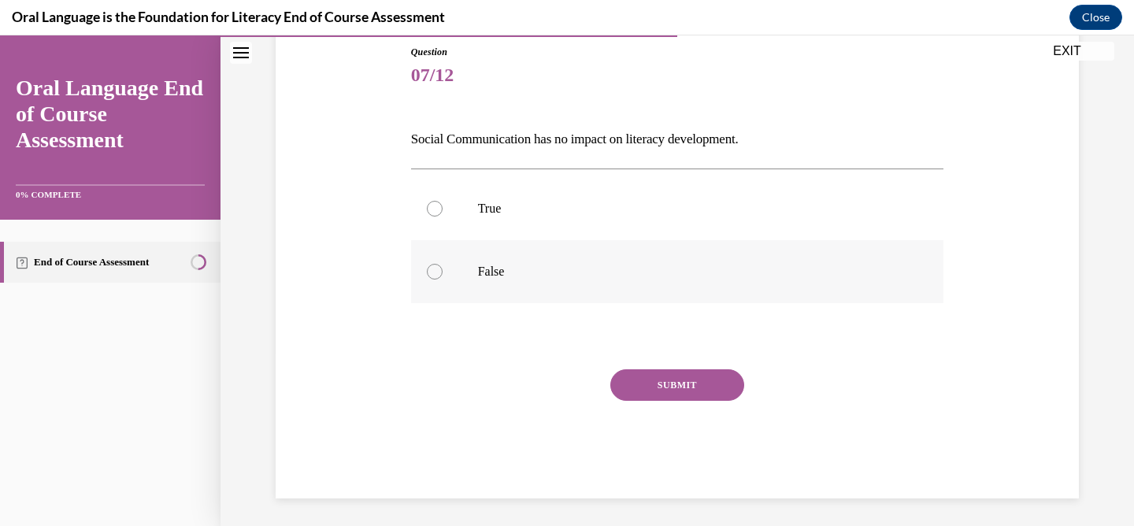
click at [488, 273] on p "False" at bounding box center [691, 272] width 427 height 16
click at [443, 273] on input "False" at bounding box center [435, 272] width 16 height 16
radio input "true"
click at [667, 379] on button "SUBMIT" at bounding box center [678, 385] width 134 height 32
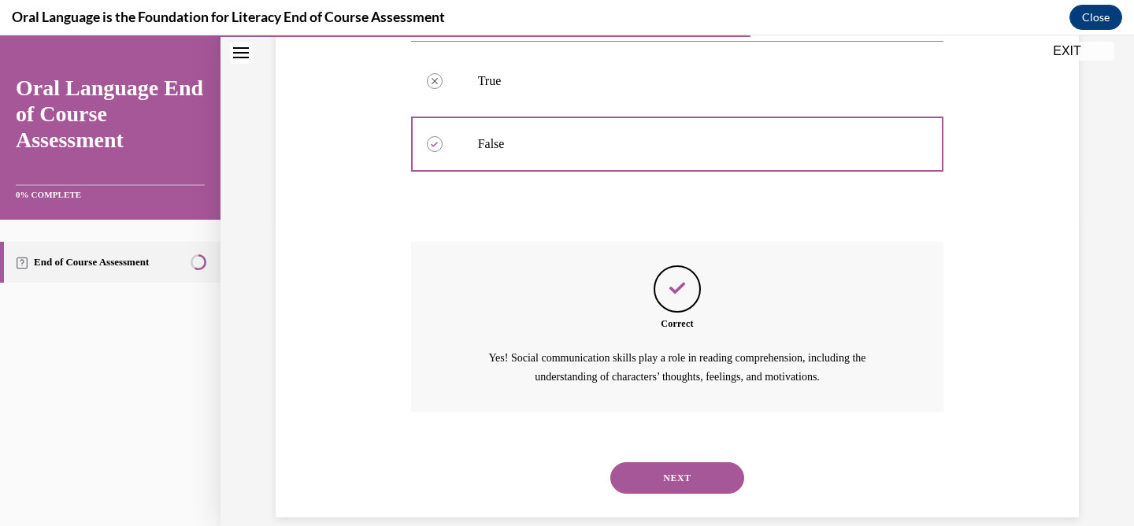
scroll to position [324, 0]
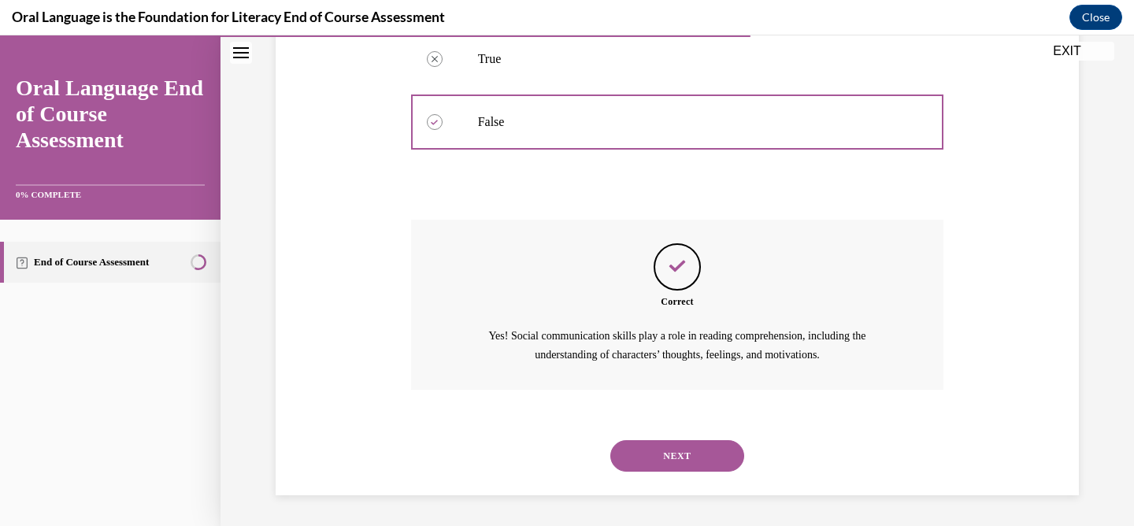
click at [652, 455] on button "NEXT" at bounding box center [678, 456] width 134 height 32
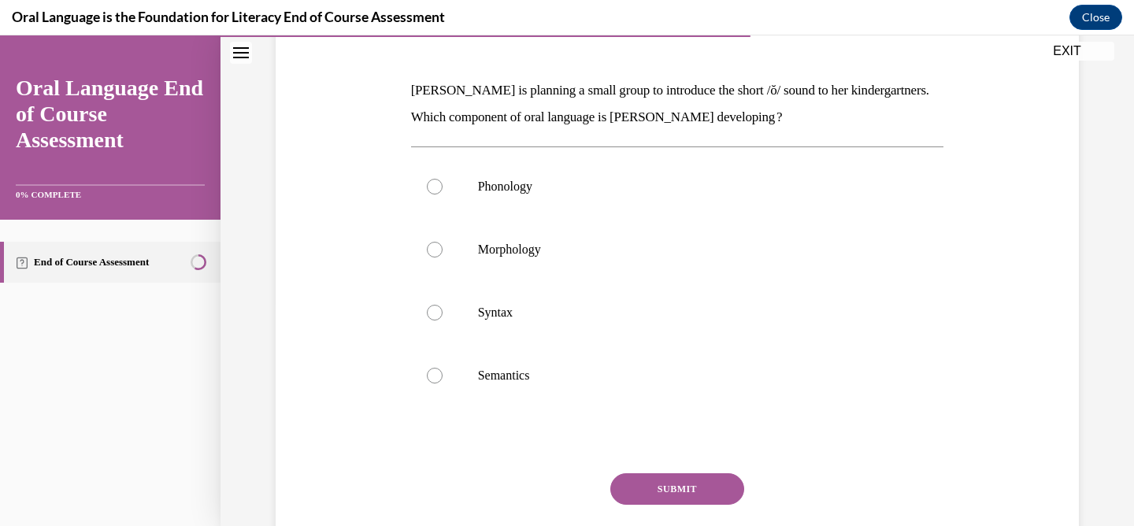
scroll to position [225, 0]
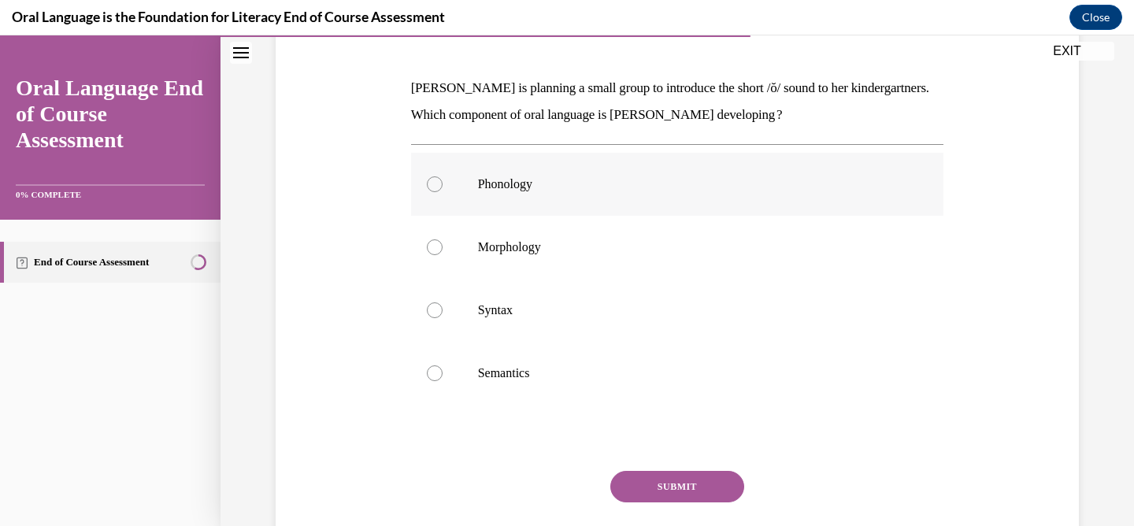
click at [429, 178] on div at bounding box center [435, 184] width 16 height 16
click at [429, 178] on input "Phonology" at bounding box center [435, 184] width 16 height 16
radio input "true"
click at [659, 486] on button "SUBMIT" at bounding box center [678, 487] width 134 height 32
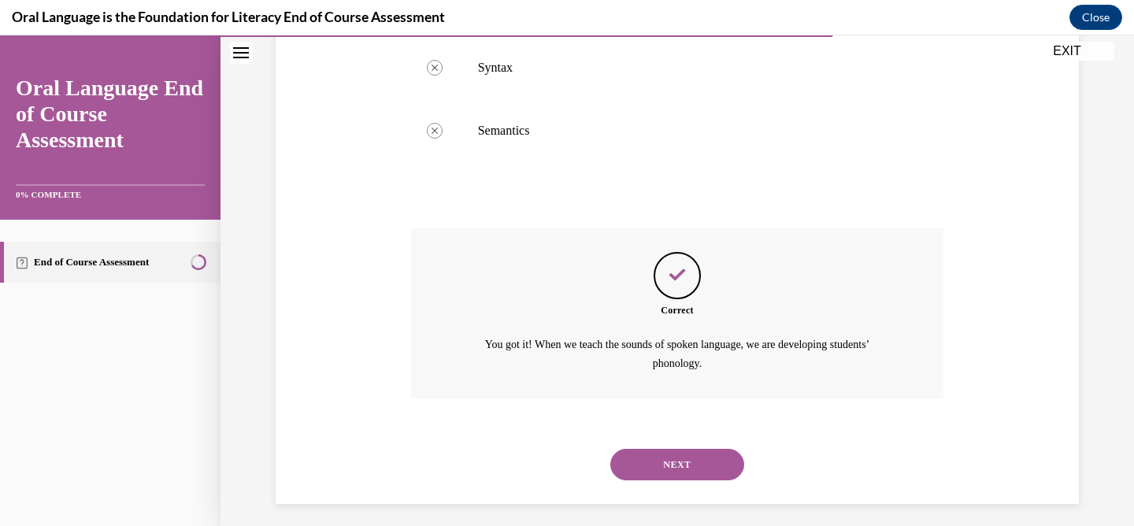
scroll to position [477, 0]
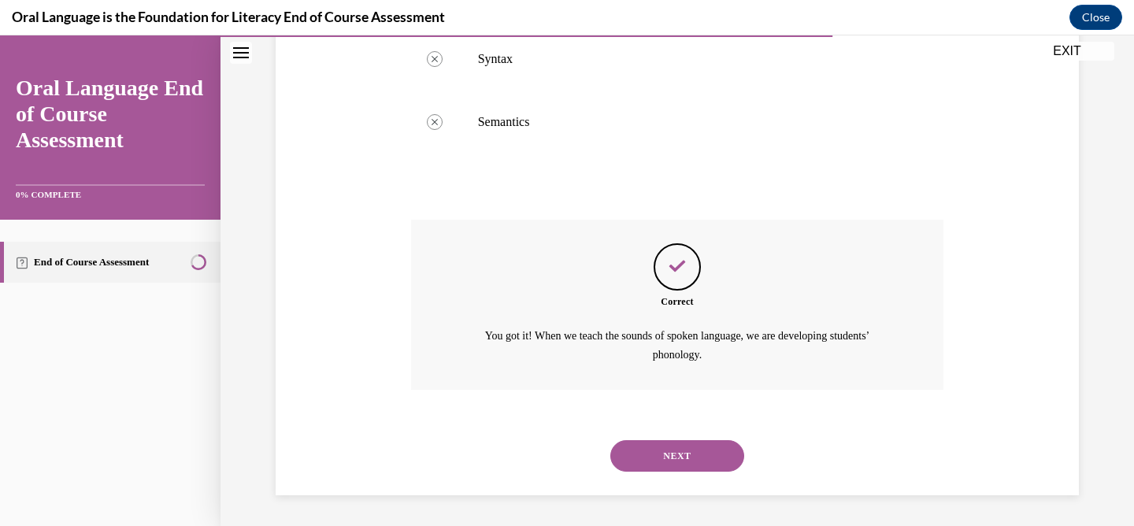
click at [670, 452] on button "NEXT" at bounding box center [678, 456] width 134 height 32
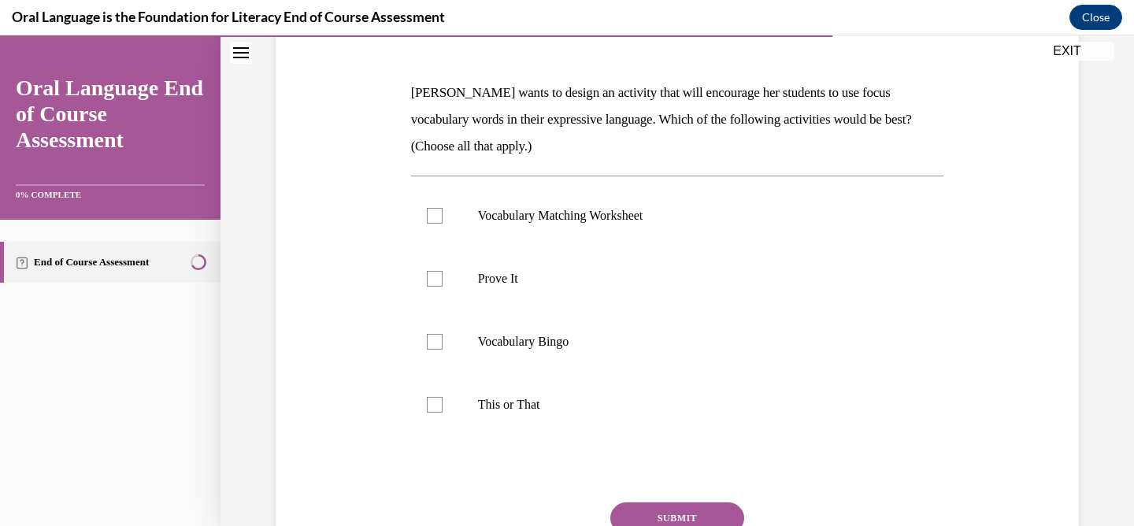
scroll to position [220, 0]
click at [430, 407] on div at bounding box center [435, 406] width 16 height 16
click at [430, 407] on input "This or That" at bounding box center [435, 406] width 16 height 16
checkbox input "true"
click at [431, 281] on div at bounding box center [435, 280] width 16 height 16
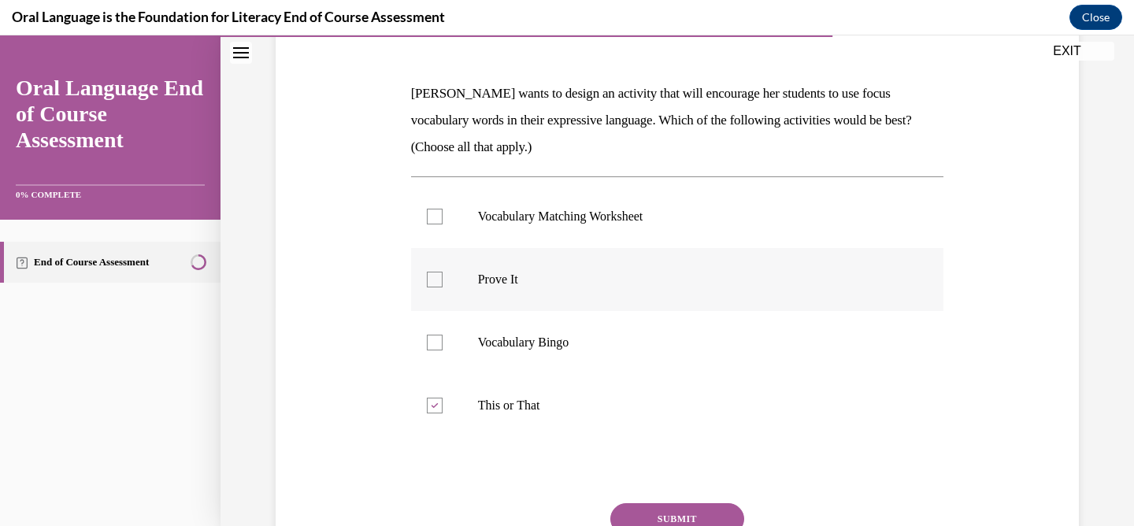
click at [431, 281] on input "Prove It" at bounding box center [435, 280] width 16 height 16
checkbox input "true"
click at [659, 511] on button "SUBMIT" at bounding box center [678, 519] width 134 height 32
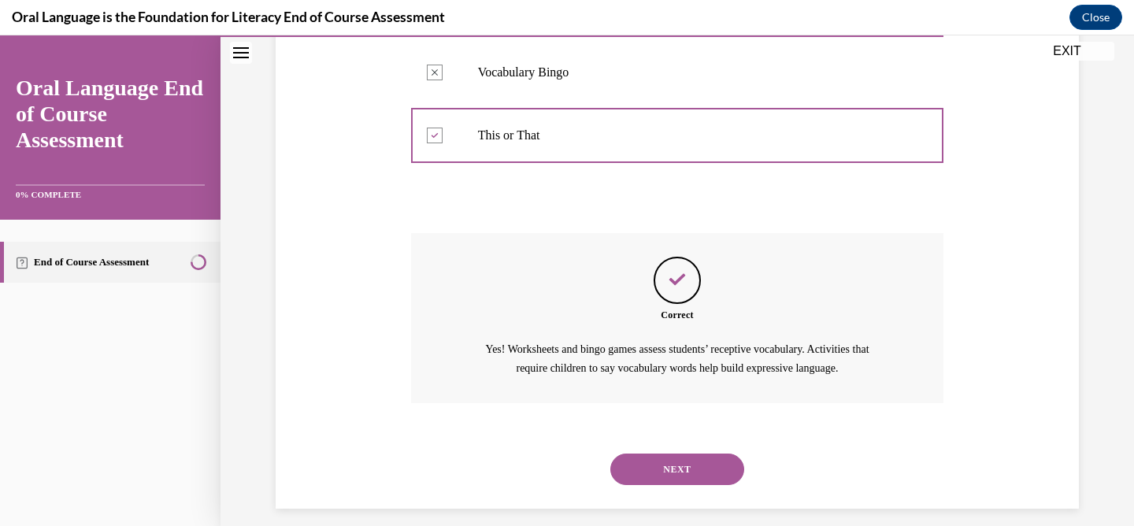
scroll to position [503, 0]
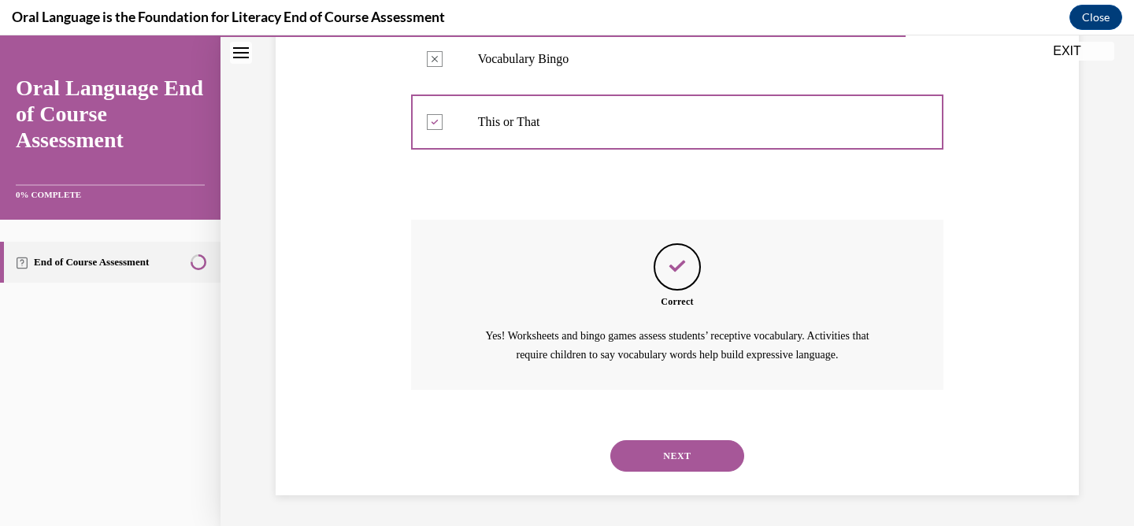
click at [661, 451] on button "NEXT" at bounding box center [678, 456] width 134 height 32
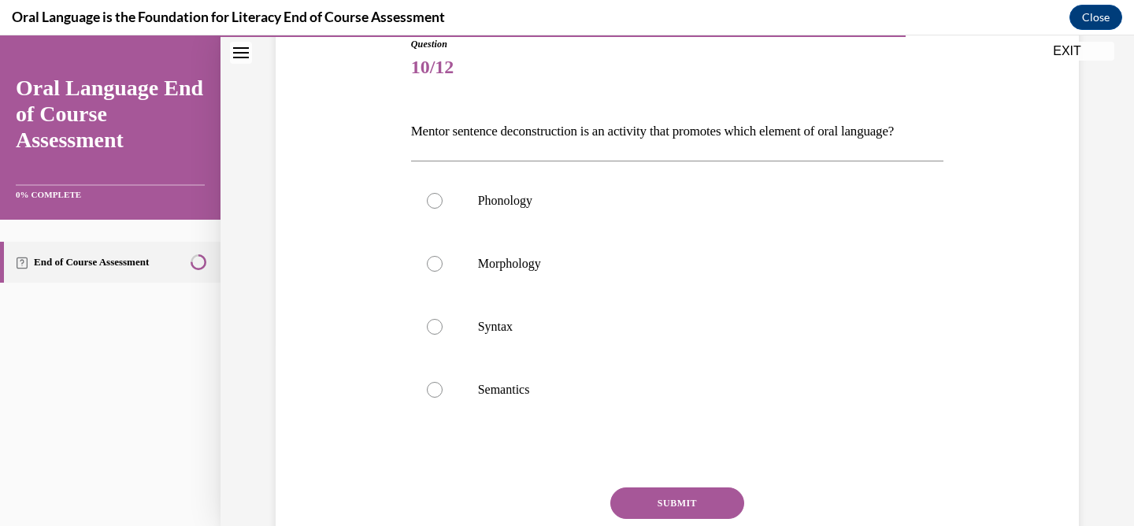
scroll to position [181, 0]
click at [429, 273] on div at bounding box center [435, 265] width 16 height 16
click at [429, 273] on input "Morphology" at bounding box center [435, 265] width 16 height 16
radio input "true"
click at [652, 517] on button "SUBMIT" at bounding box center [678, 504] width 134 height 32
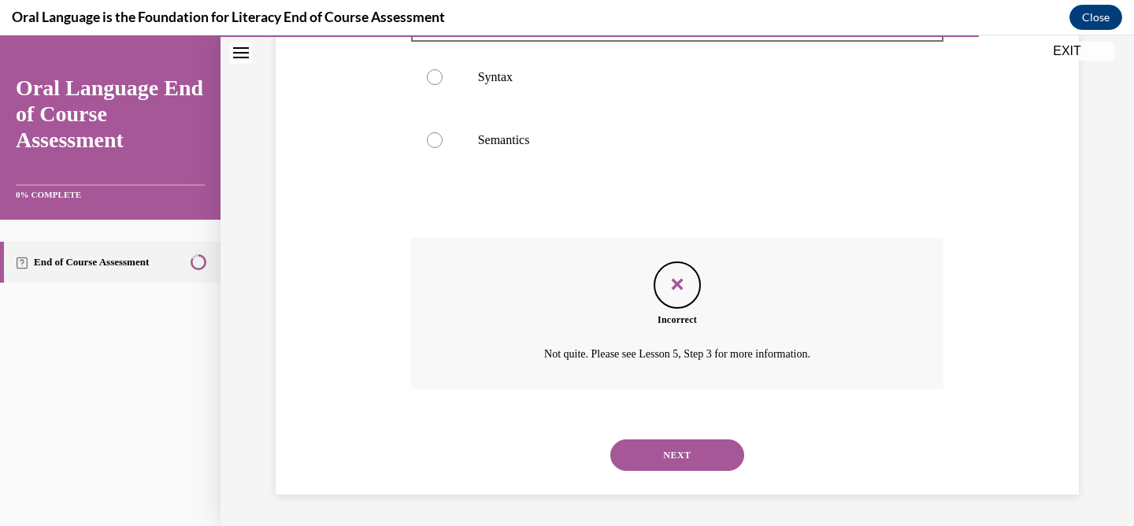
scroll to position [459, 0]
click at [689, 455] on button "NEXT" at bounding box center [678, 456] width 134 height 32
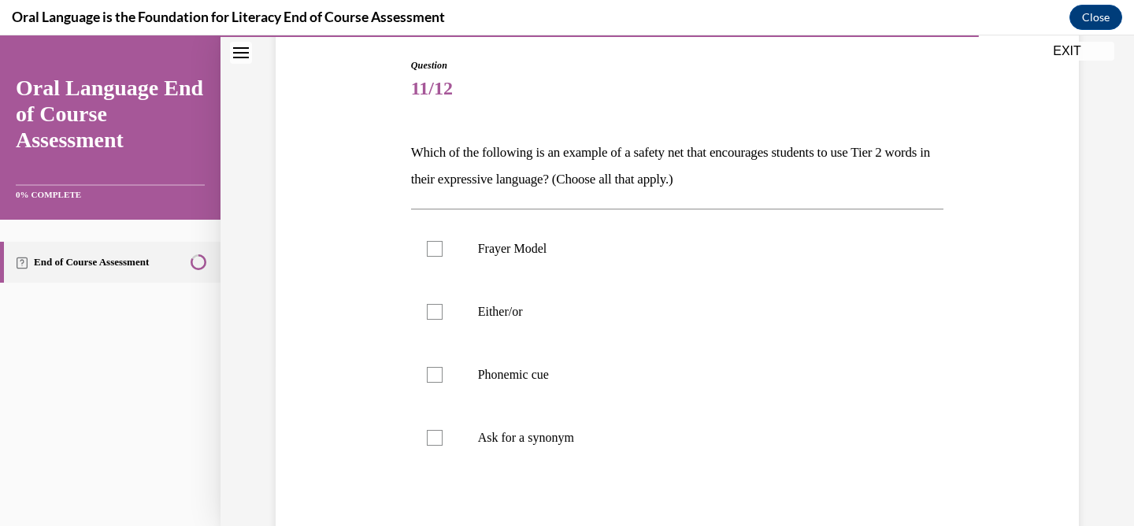
scroll to position [168, 0]
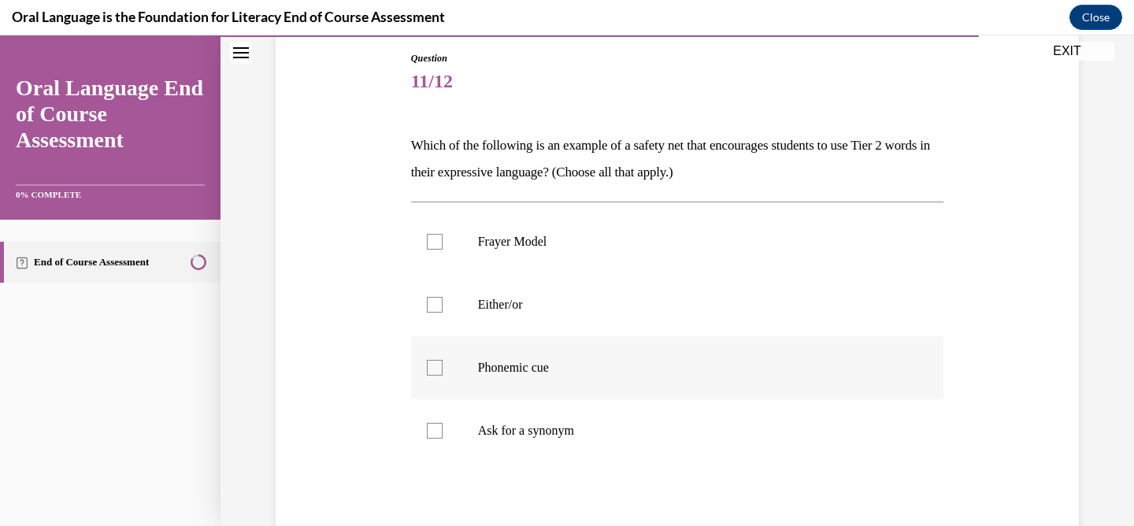
click at [427, 374] on div at bounding box center [435, 368] width 16 height 16
click at [427, 374] on input "Phonemic cue" at bounding box center [435, 368] width 16 height 16
checkbox input "true"
click at [432, 303] on div at bounding box center [435, 305] width 16 height 16
click at [432, 303] on input "Either/or" at bounding box center [435, 305] width 16 height 16
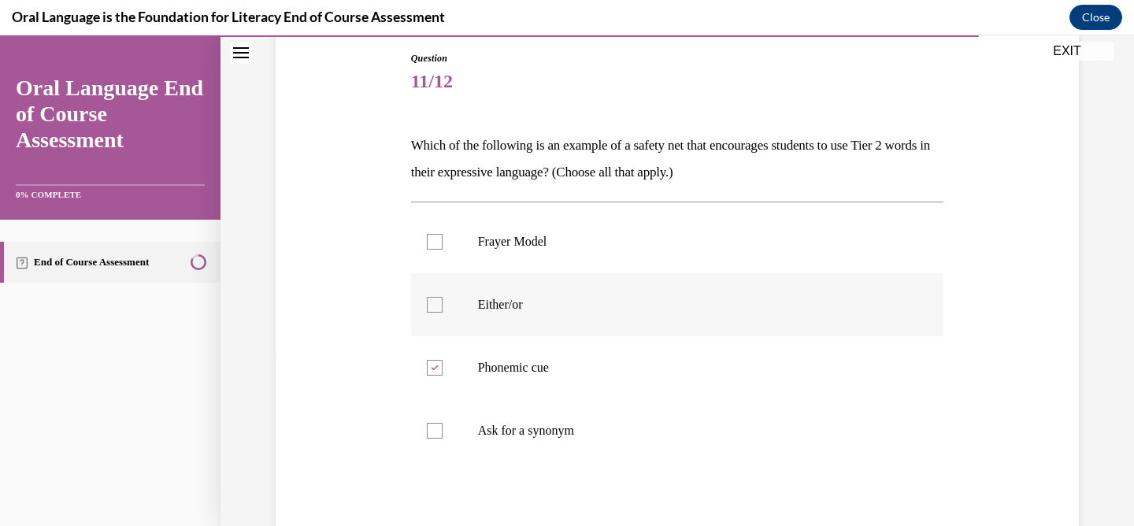
checkbox input "true"
click at [429, 429] on div at bounding box center [435, 431] width 16 height 16
click at [429, 429] on input "Ask for a synonym" at bounding box center [435, 431] width 16 height 16
checkbox input "true"
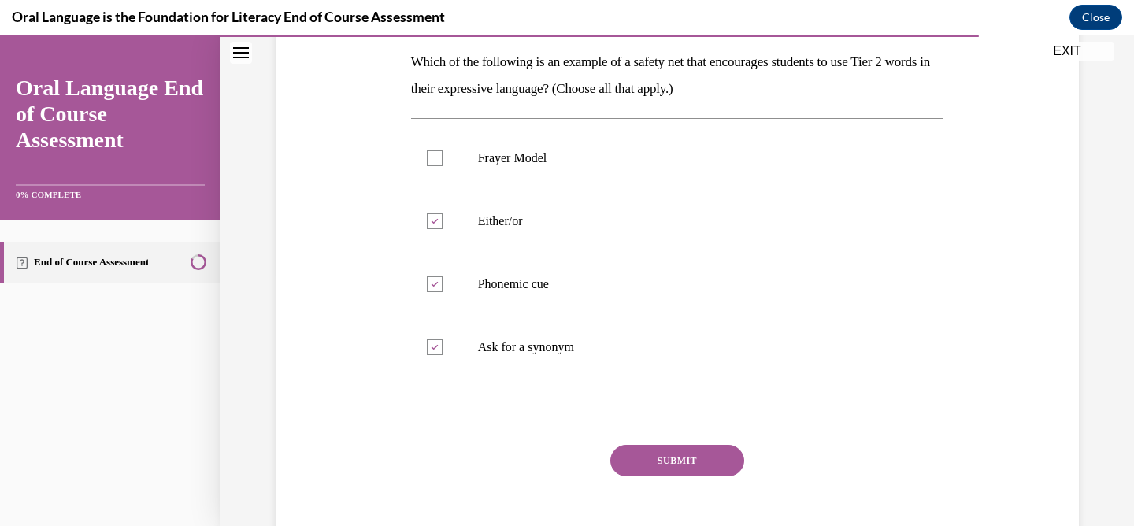
scroll to position [259, 0]
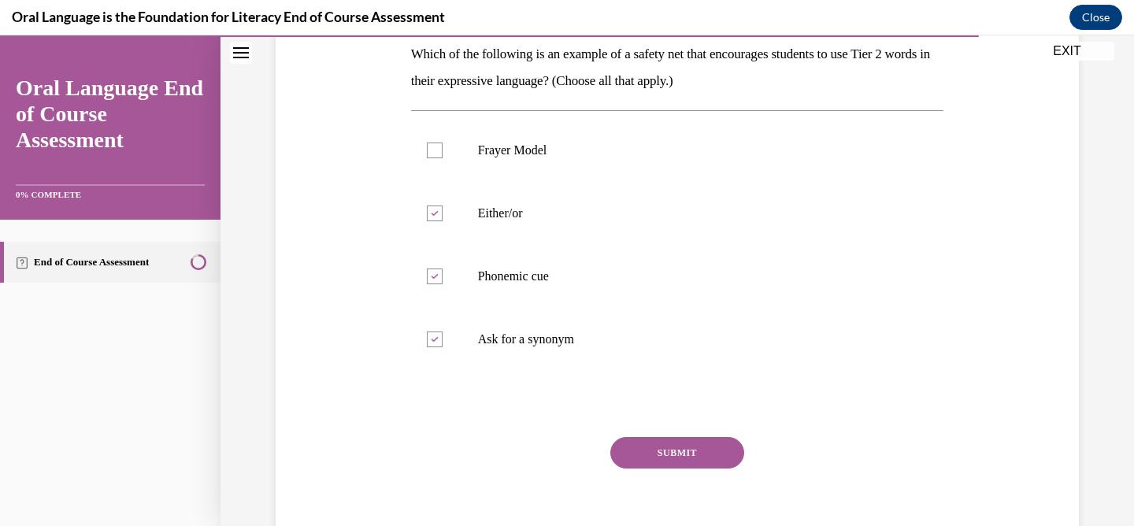
click at [700, 444] on button "SUBMIT" at bounding box center [678, 453] width 134 height 32
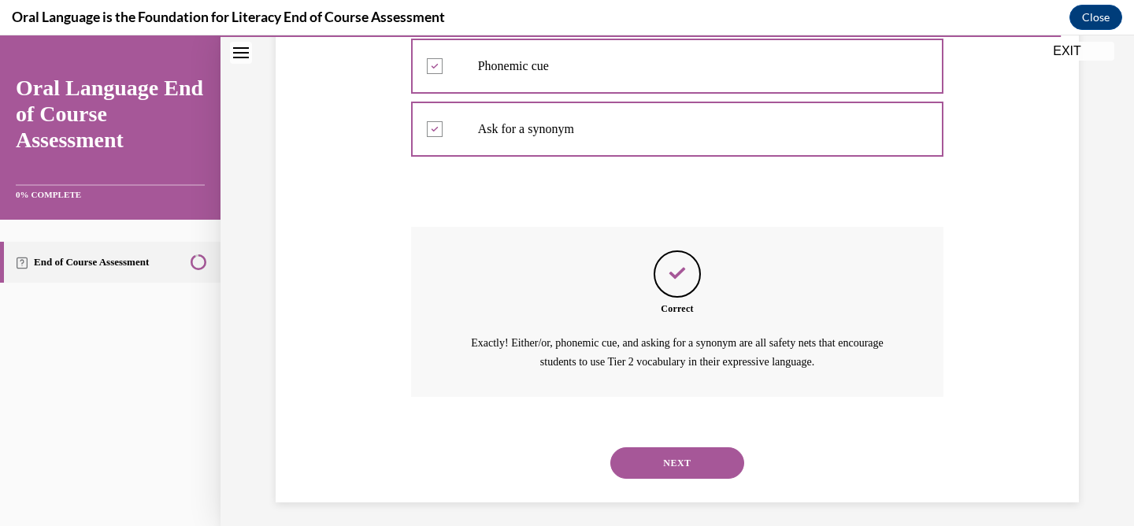
scroll to position [477, 0]
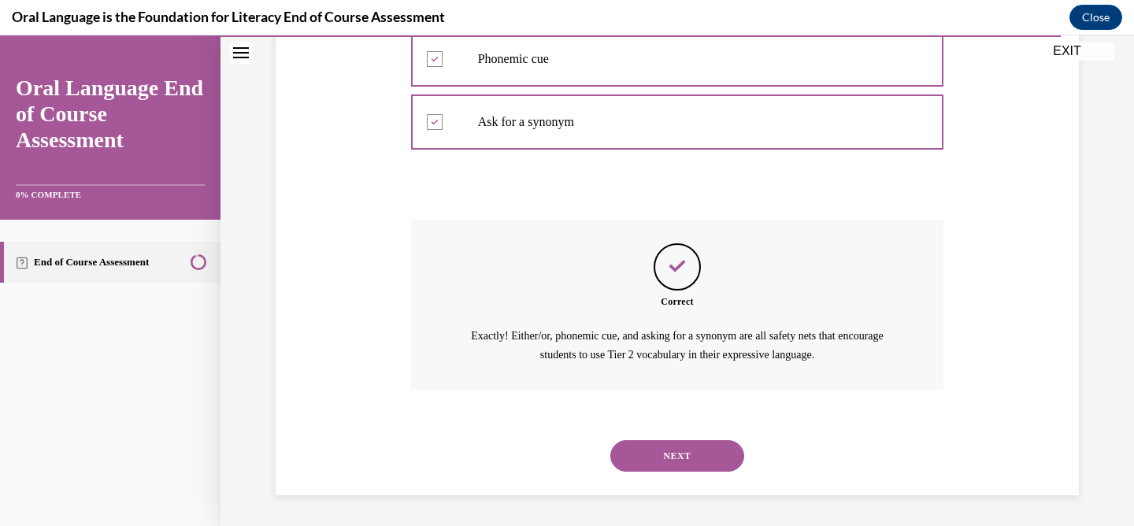
click at [672, 455] on button "NEXT" at bounding box center [678, 456] width 134 height 32
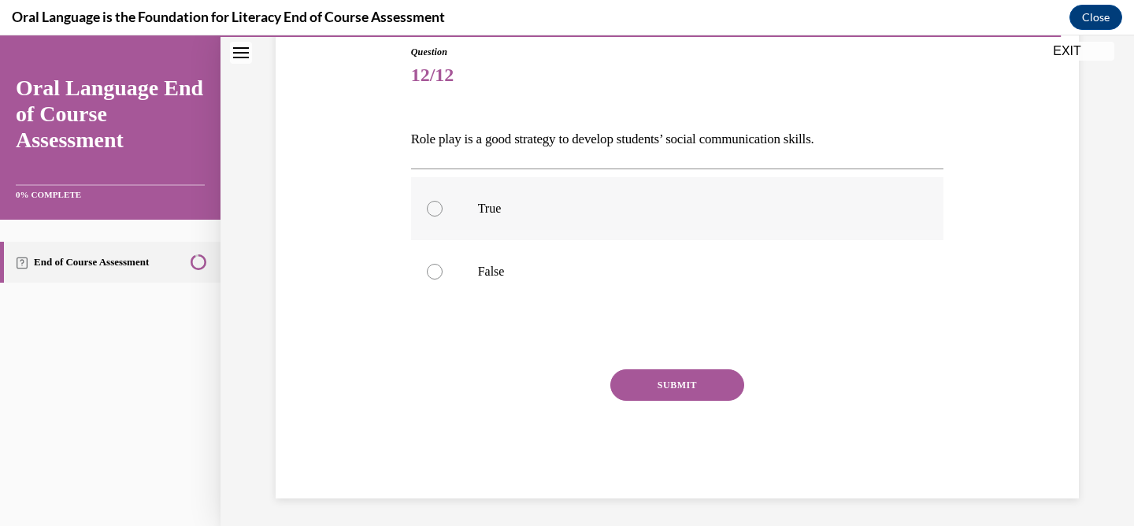
click at [433, 210] on div at bounding box center [435, 209] width 16 height 16
click at [433, 210] on input "True" at bounding box center [435, 209] width 16 height 16
radio input "true"
click at [632, 385] on button "SUBMIT" at bounding box center [678, 385] width 134 height 32
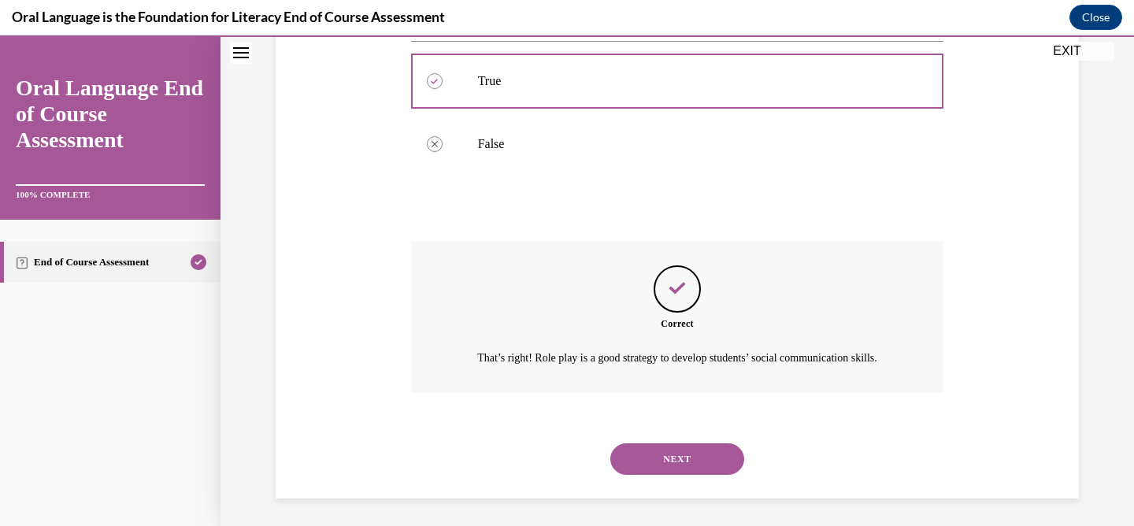
scroll to position [324, 0]
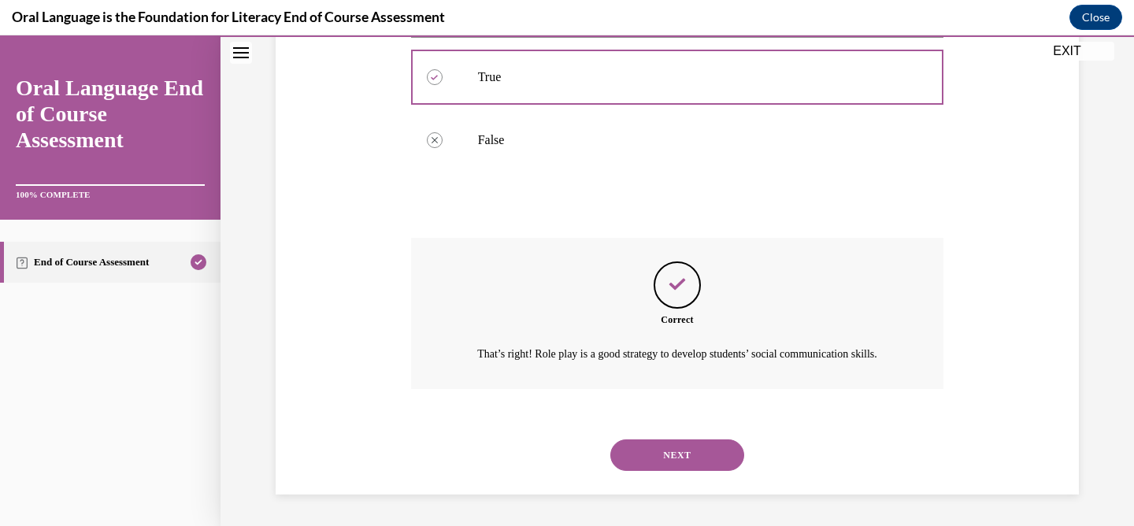
click at [700, 448] on button "NEXT" at bounding box center [678, 456] width 134 height 32
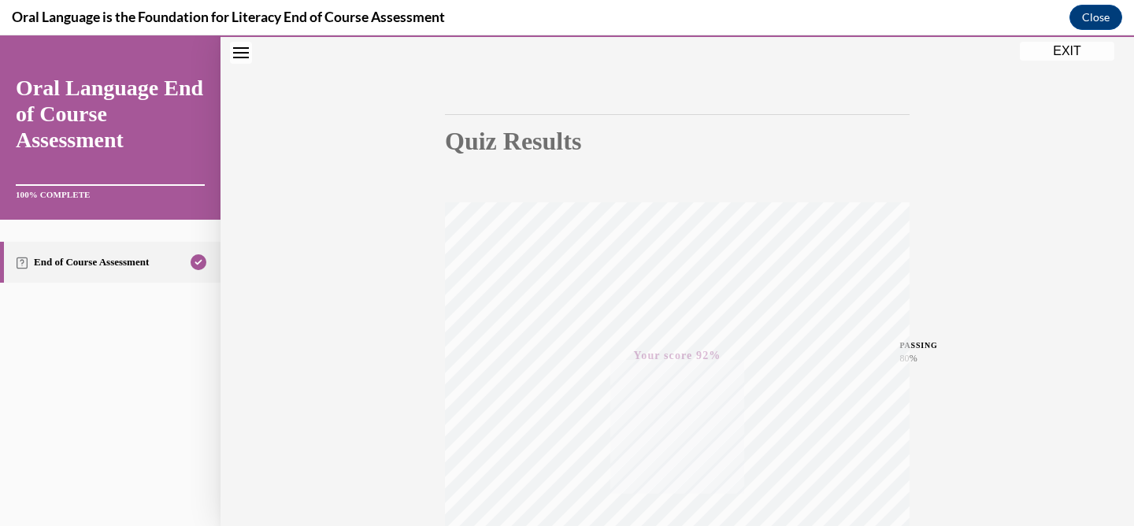
scroll to position [89, 0]
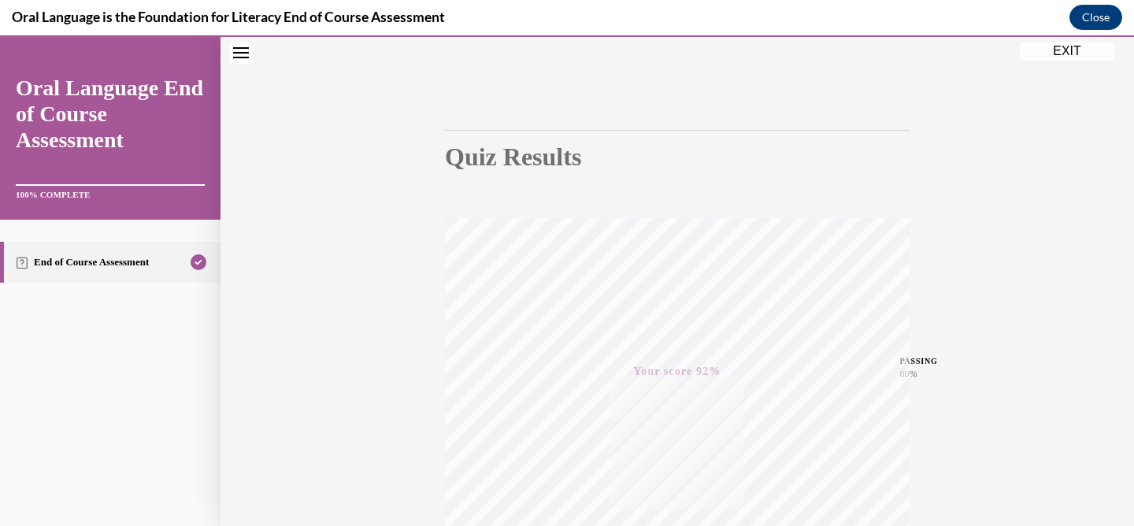
click at [1086, 53] on button "EXIT" at bounding box center [1067, 51] width 95 height 19
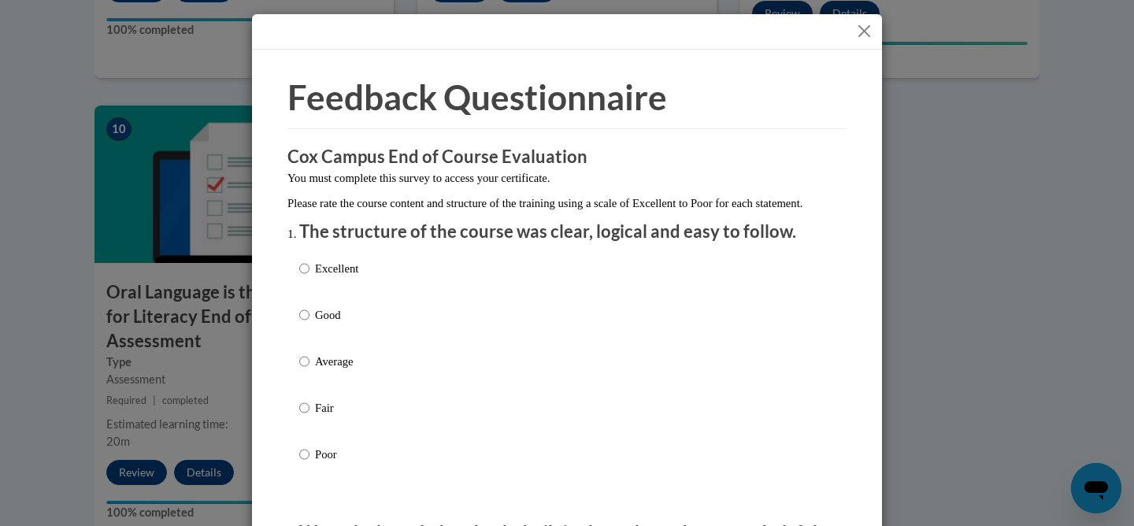
drag, startPoint x: 1129, startPoint y: 364, endPoint x: 1132, endPoint y: 184, distance: 180.4
click at [301, 324] on input "Good" at bounding box center [304, 314] width 10 height 17
radio input "true"
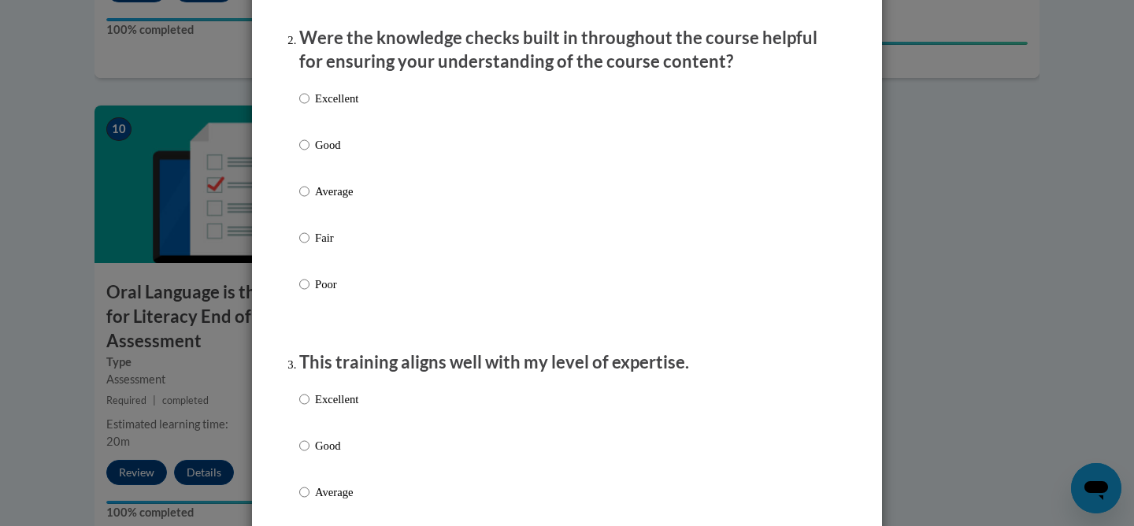
scroll to position [500, 0]
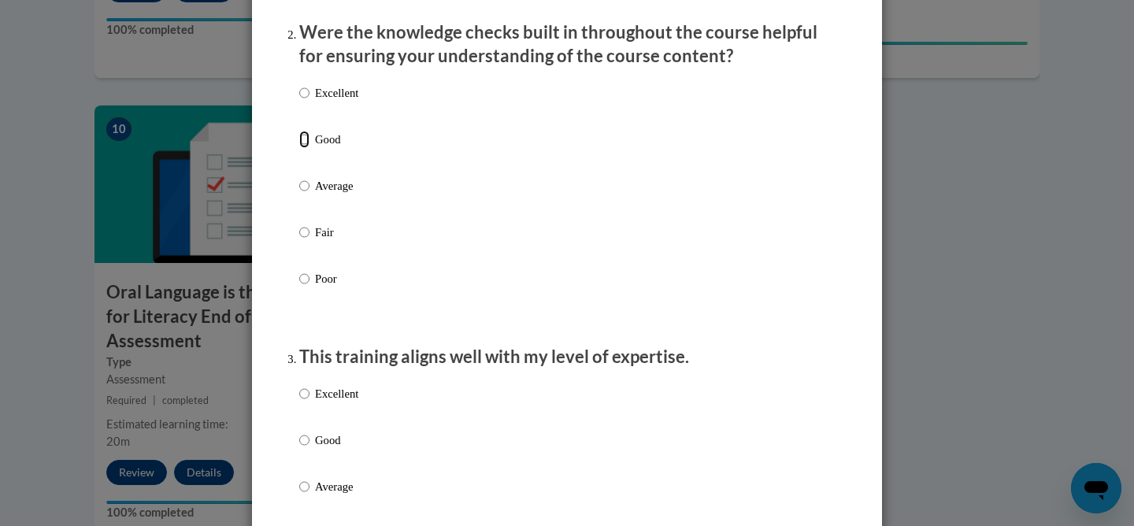
click at [301, 148] on input "Good" at bounding box center [304, 139] width 10 height 17
radio input "true"
click at [302, 449] on input "Good" at bounding box center [304, 440] width 10 height 17
radio input "true"
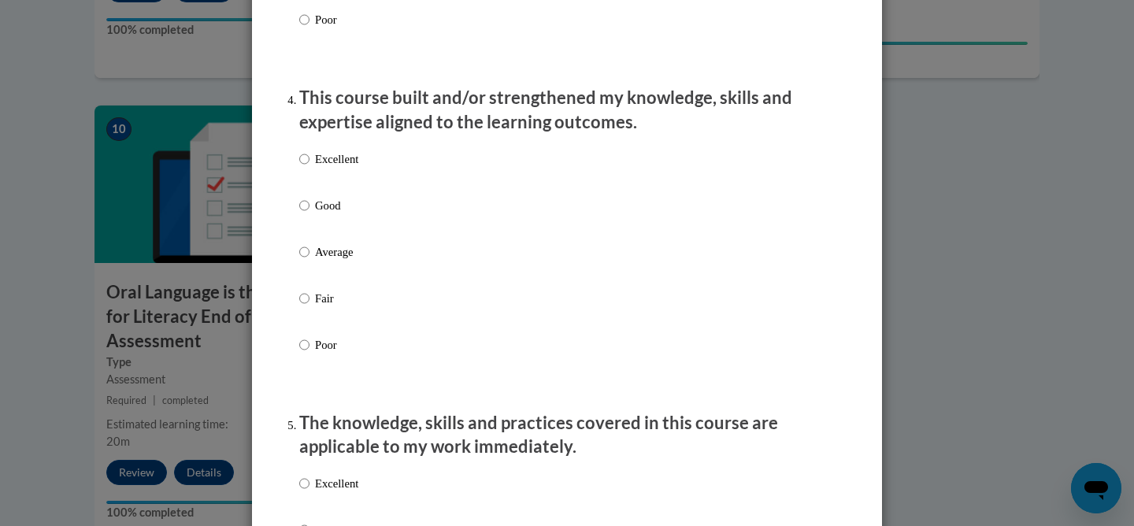
scroll to position [1109, 0]
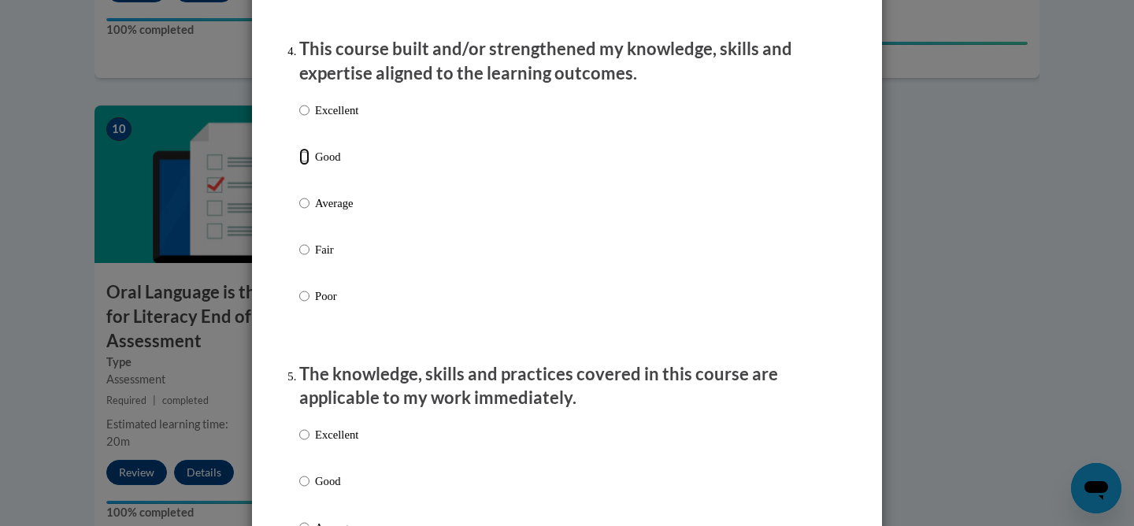
click at [302, 165] on input "Good" at bounding box center [304, 156] width 10 height 17
radio input "true"
click at [299, 490] on input "Good" at bounding box center [304, 481] width 10 height 17
radio input "true"
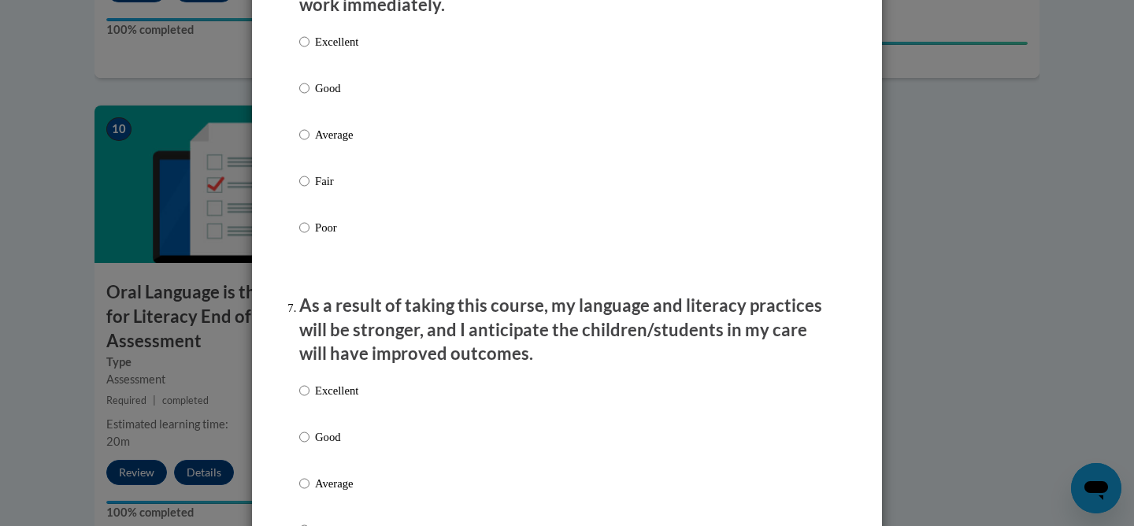
scroll to position [1830, 0]
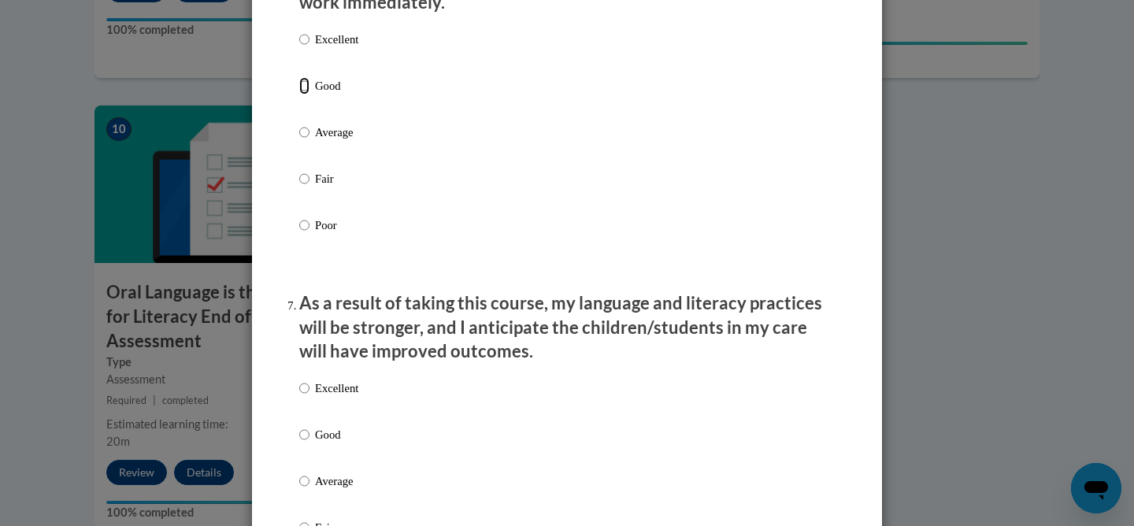
click at [299, 95] on input "Good" at bounding box center [304, 85] width 10 height 17
radio input "true"
click at [299, 444] on input "Good" at bounding box center [304, 434] width 10 height 17
radio input "true"
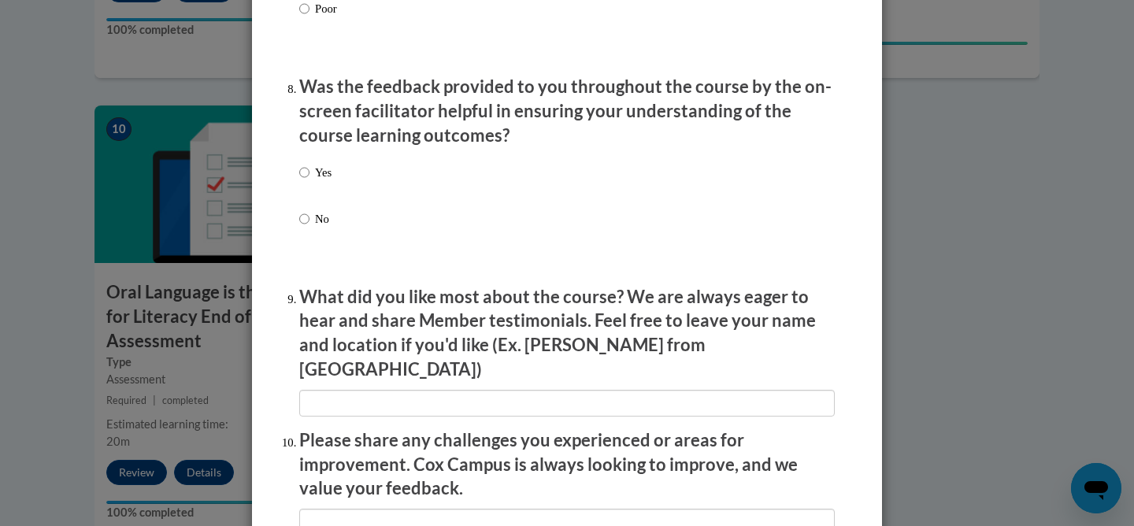
scroll to position [2404, 0]
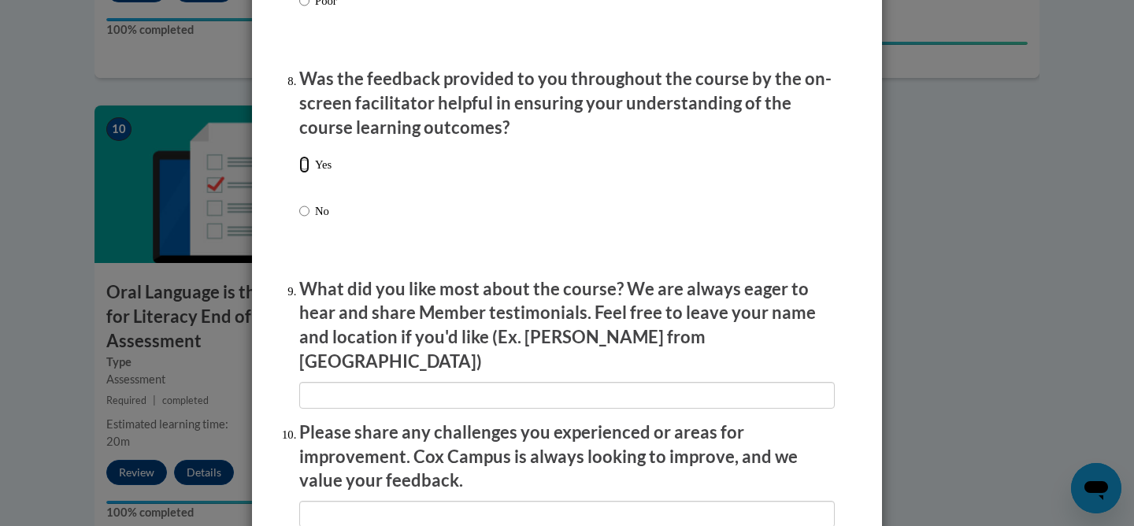
click at [300, 173] on input "Yes" at bounding box center [304, 164] width 10 height 17
radio input "true"
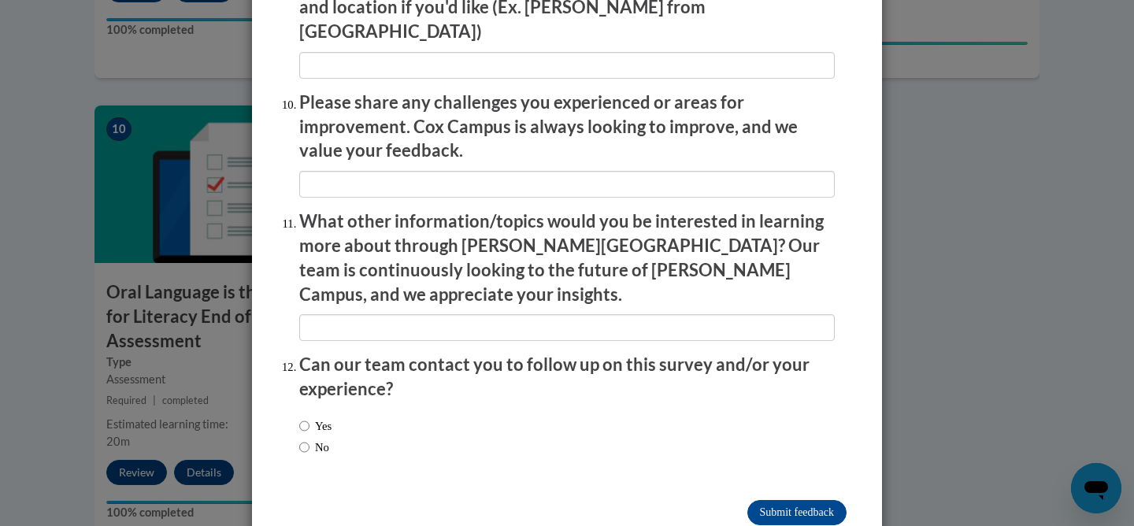
scroll to position [2751, 0]
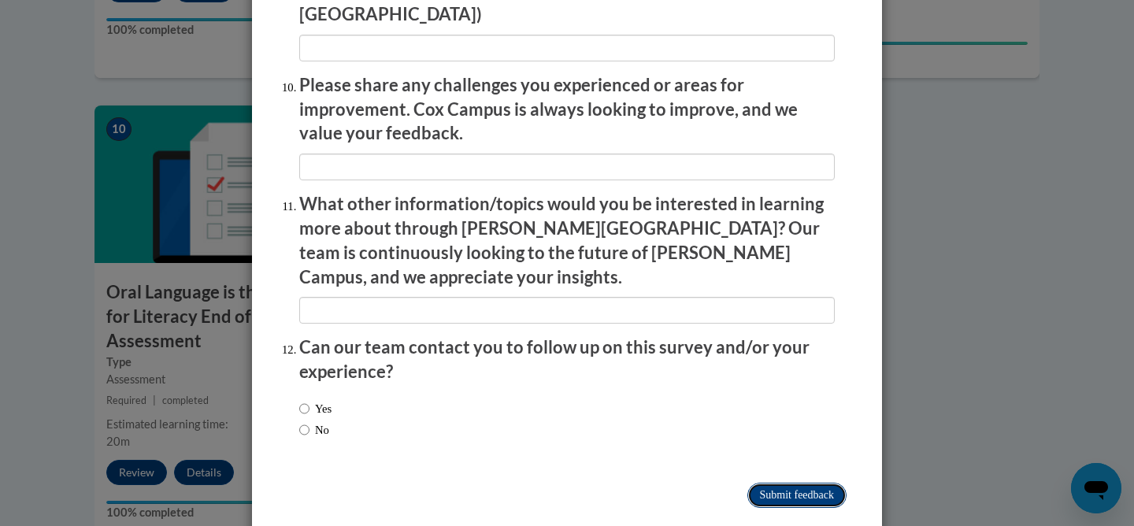
click at [787, 483] on input "Submit feedback" at bounding box center [797, 495] width 99 height 25
